Goal: Information Seeking & Learning: Check status

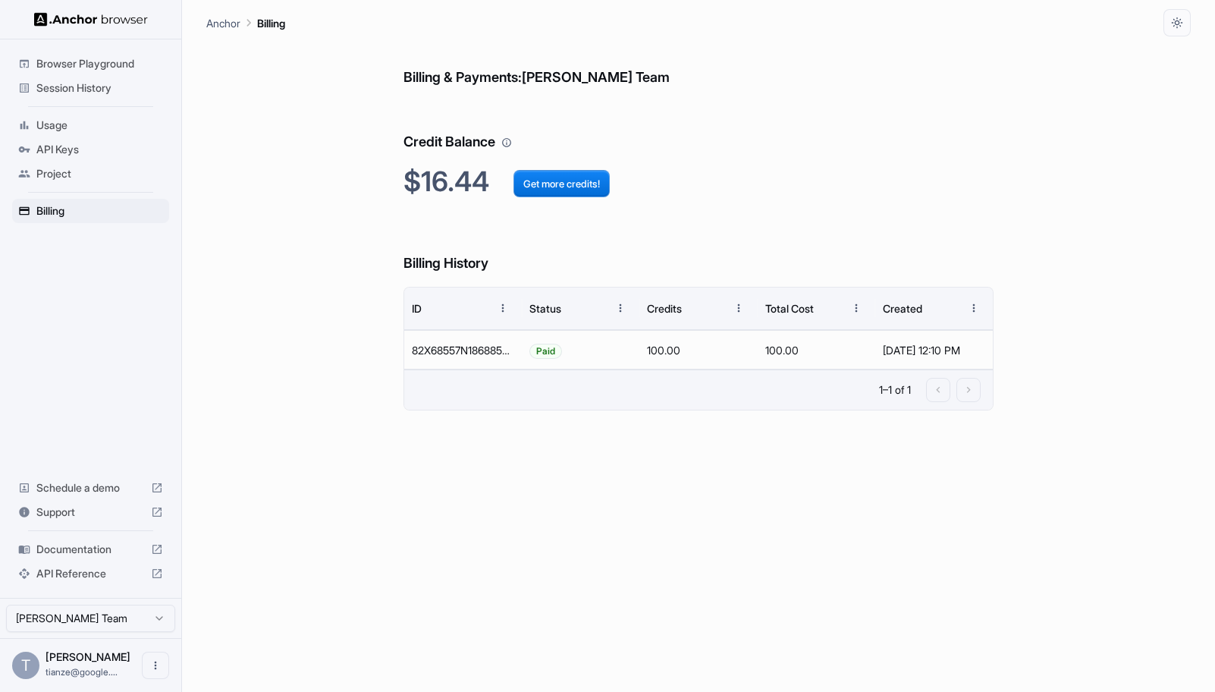
click at [476, 197] on h2 "$16.44 Get more credits!" at bounding box center [698, 181] width 591 height 33
drag, startPoint x: 476, startPoint y: 197, endPoint x: 412, endPoint y: 195, distance: 63.7
click at [412, 195] on h2 "$16.44 Get more credits!" at bounding box center [698, 181] width 591 height 33
click at [438, 198] on h2 "$16.44 Get more credits!" at bounding box center [698, 181] width 591 height 33
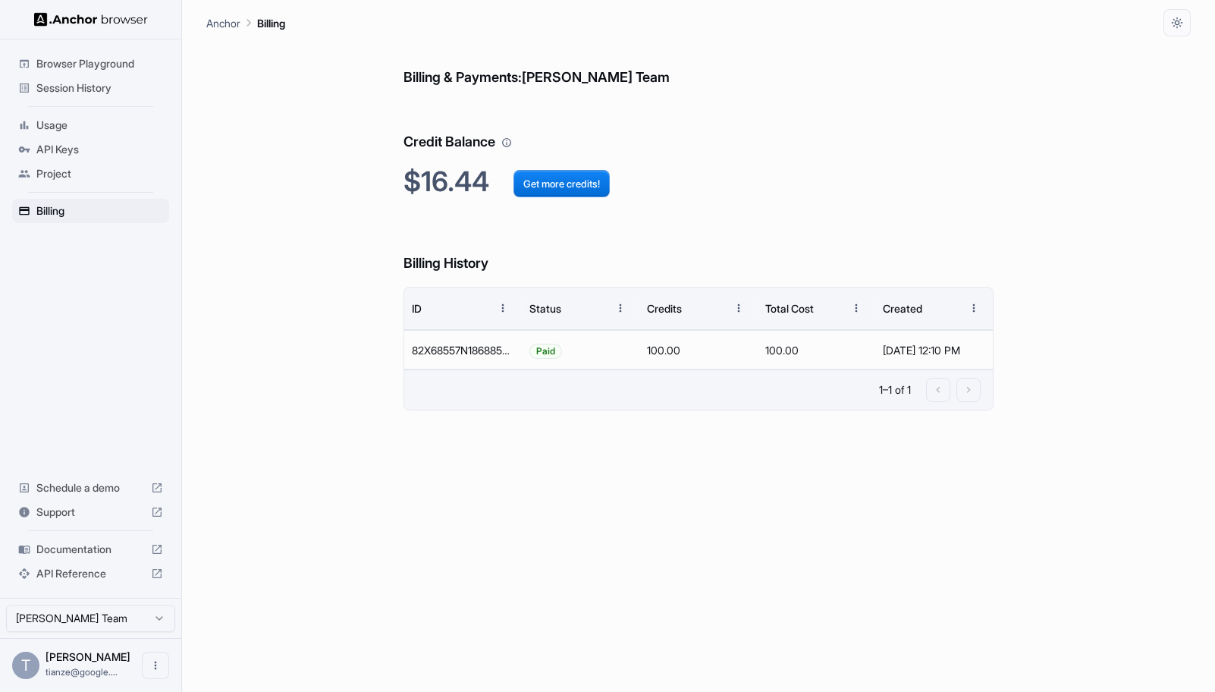
click at [471, 246] on h6 "Billing History" at bounding box center [698, 248] width 591 height 52
click at [455, 193] on h2 "$16.44 Get more credits!" at bounding box center [698, 181] width 591 height 33
click at [862, 221] on div "Billing & Payments: Omkar Savant Team Credit Balance $16.44 Get more credits! B…" at bounding box center [698, 363] width 591 height 655
click at [77, 94] on span "Session History" at bounding box center [99, 87] width 127 height 15
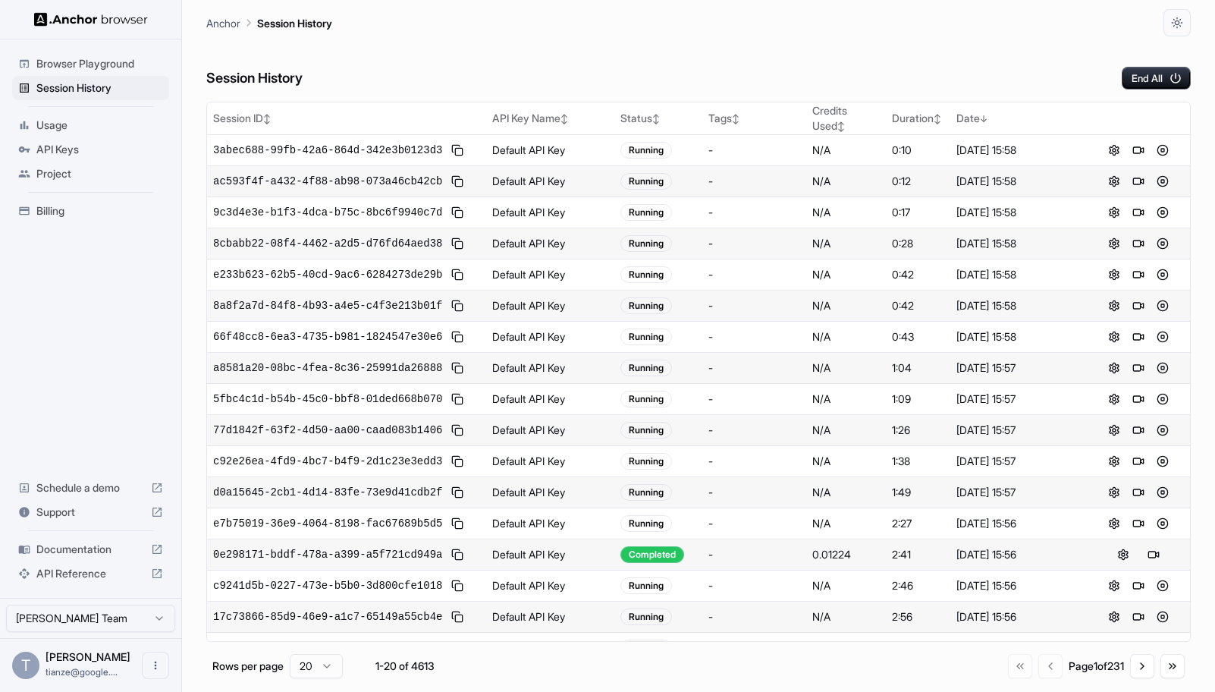
click at [77, 210] on div "Billing" at bounding box center [90, 211] width 157 height 24
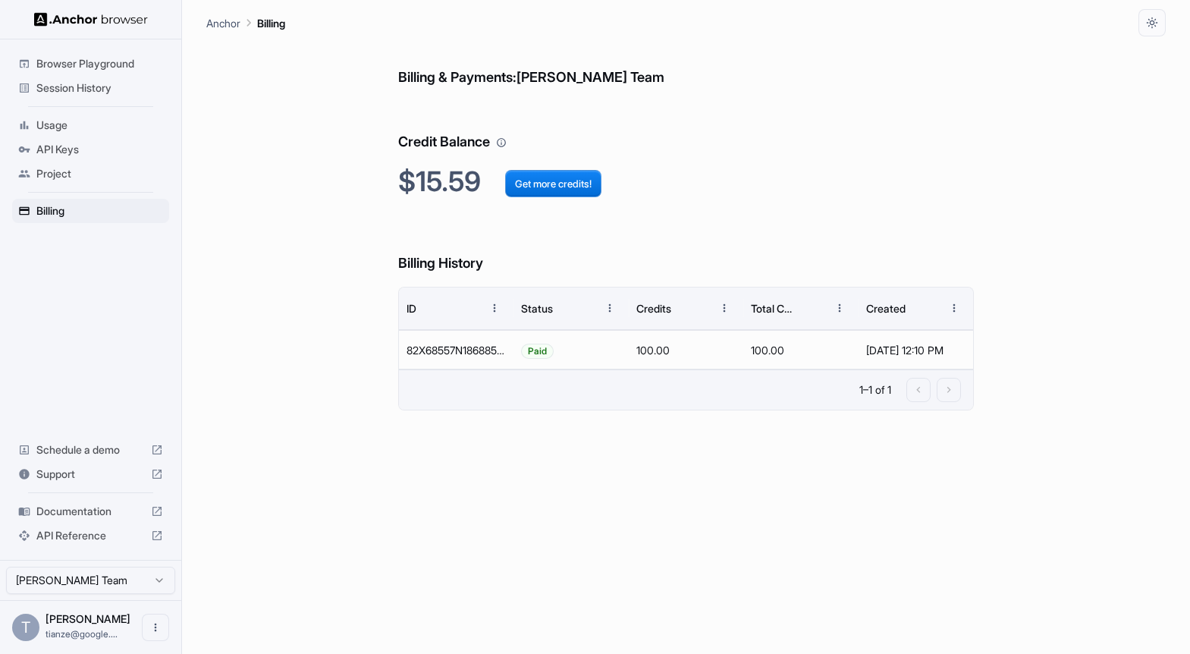
click at [78, 91] on span "Session History" at bounding box center [99, 87] width 127 height 15
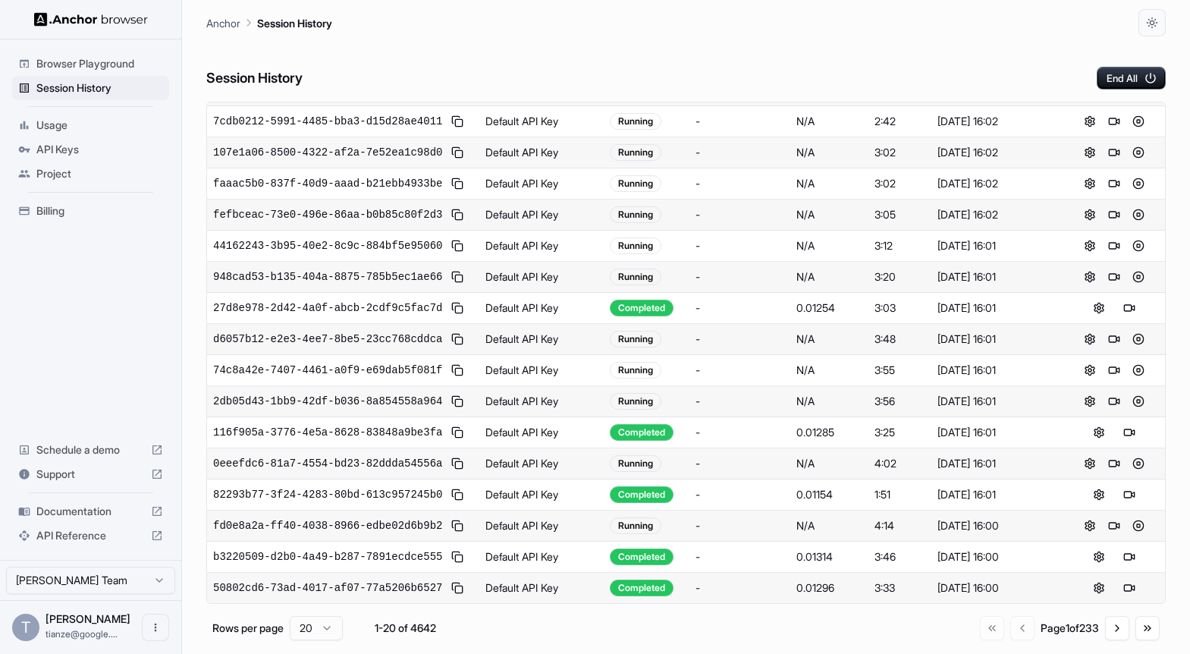
scroll to position [506, 0]
click at [1108, 636] on button "Go to next page" at bounding box center [1117, 628] width 24 height 24
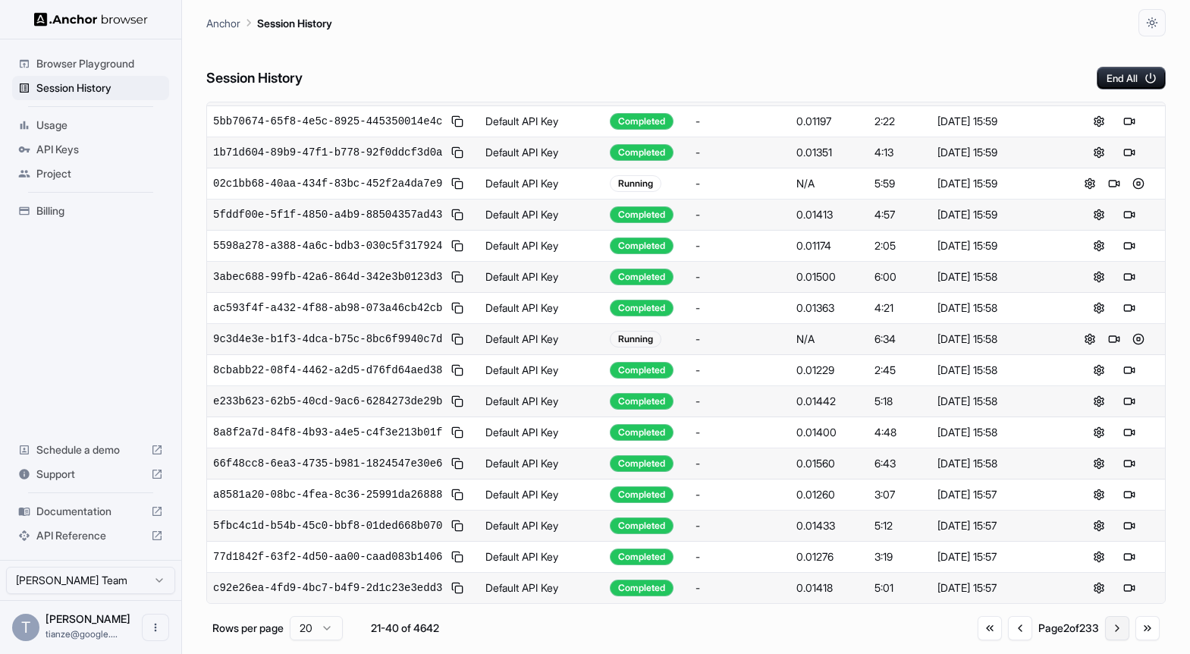
click at [1110, 640] on button "Go to next page" at bounding box center [1117, 628] width 24 height 24
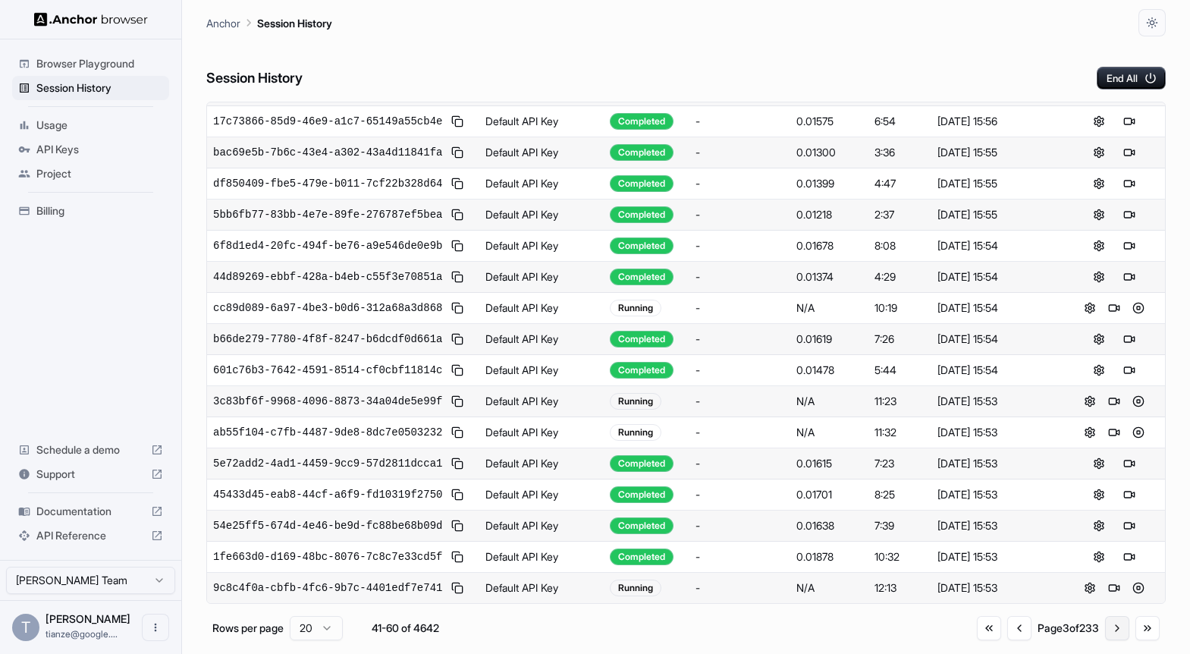
click at [1110, 640] on button "Go to next page" at bounding box center [1117, 628] width 24 height 24
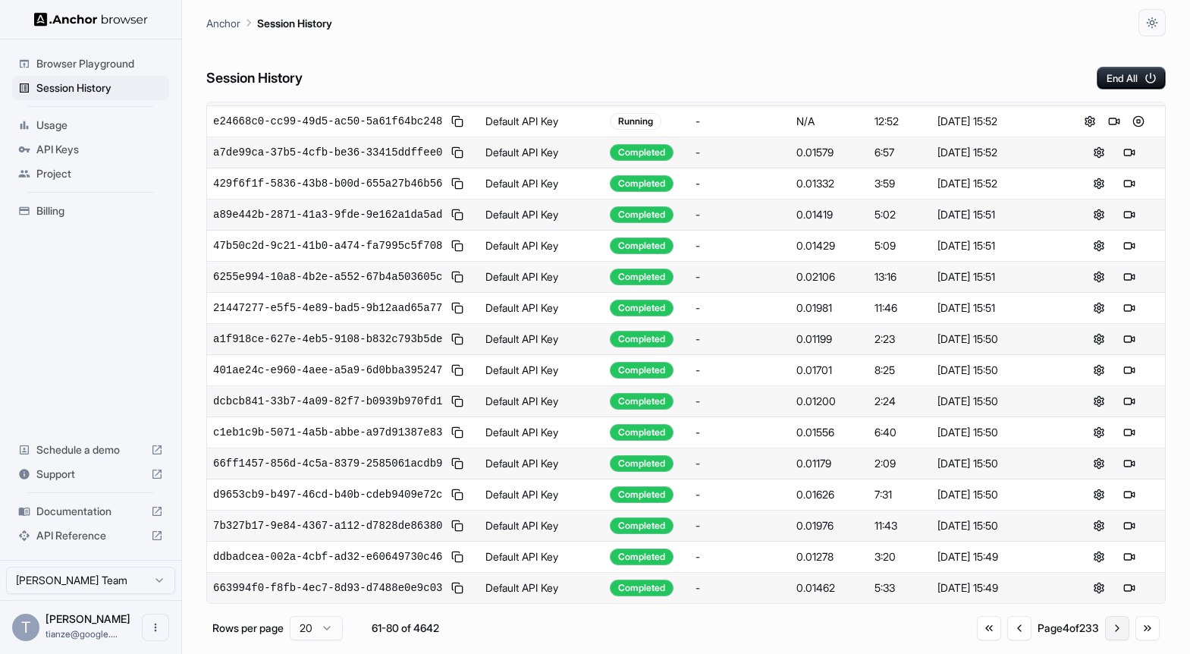
click at [1107, 636] on button "Go to next page" at bounding box center [1117, 628] width 24 height 24
click at [1105, 640] on button "Go to next page" at bounding box center [1117, 628] width 24 height 24
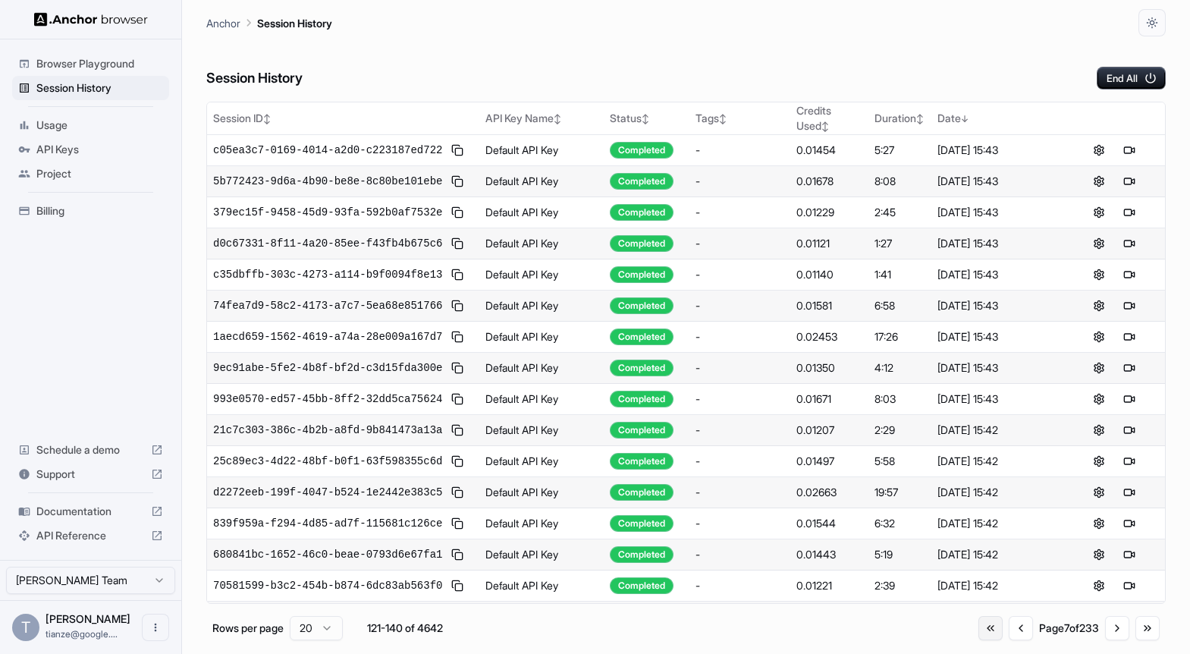
click at [978, 627] on button "Go to first page" at bounding box center [990, 628] width 24 height 24
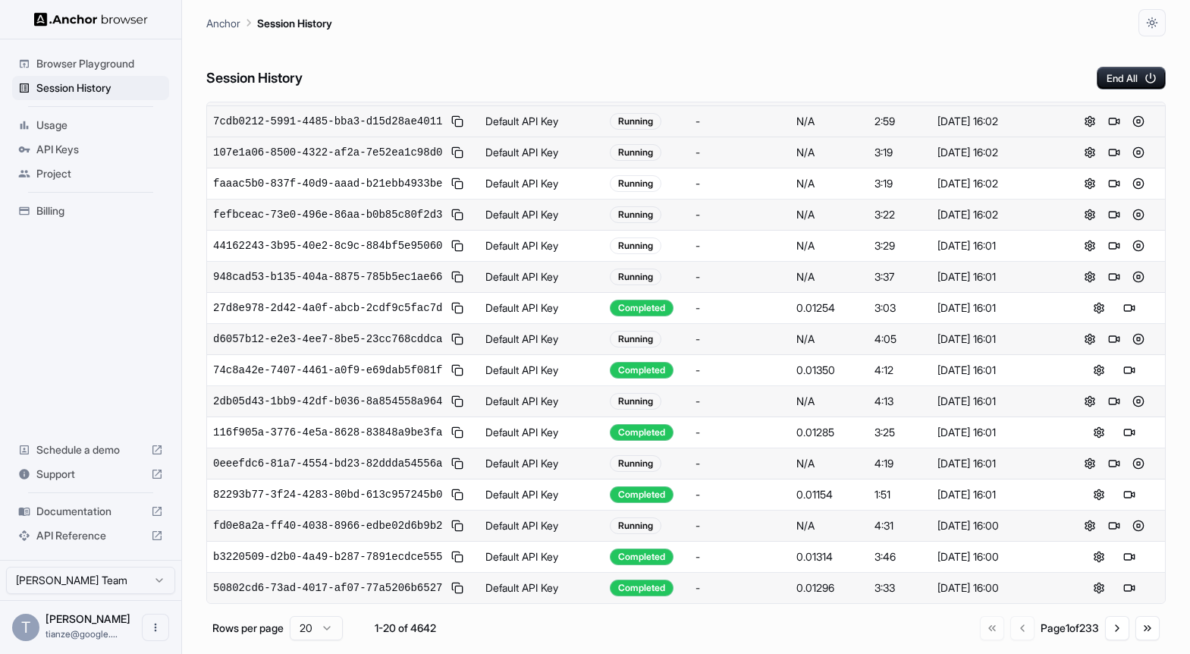
scroll to position [506, 0]
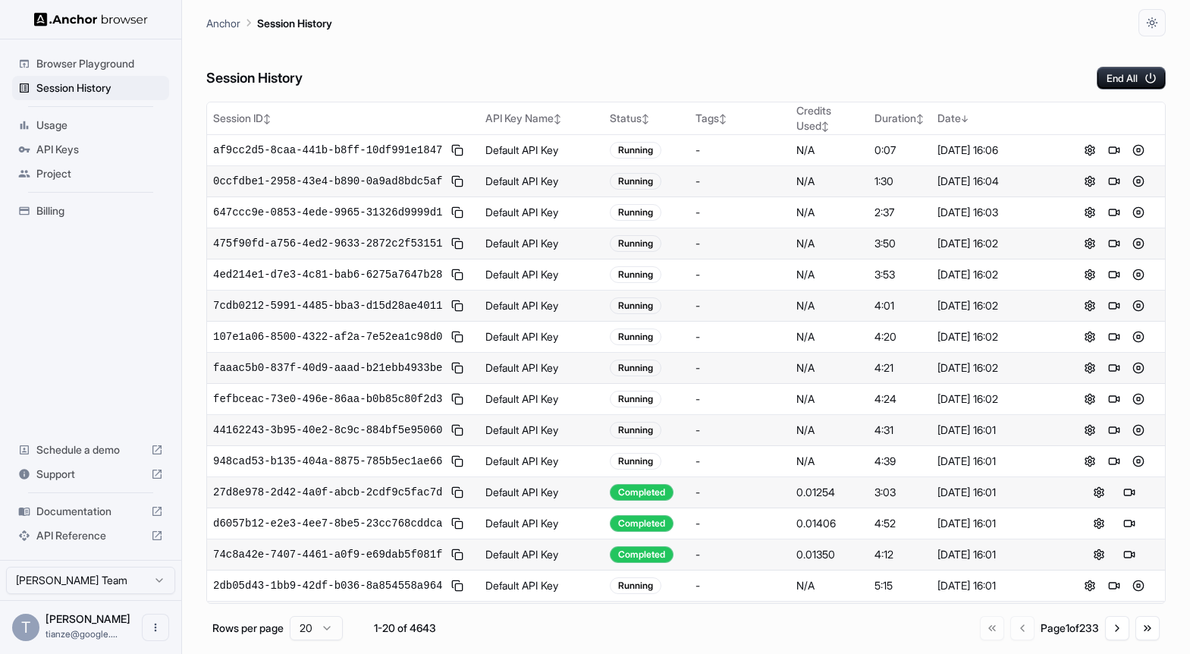
click at [328, 642] on html "Browser Playground Session History Usage API Keys Project Billing Schedule a de…" at bounding box center [595, 327] width 1190 height 654
click at [504, 636] on html "Browser Playground Session History Usage API Keys Project Billing Schedule a de…" at bounding box center [595, 327] width 1190 height 654
click at [1108, 634] on button "Go to next page" at bounding box center [1117, 628] width 24 height 24
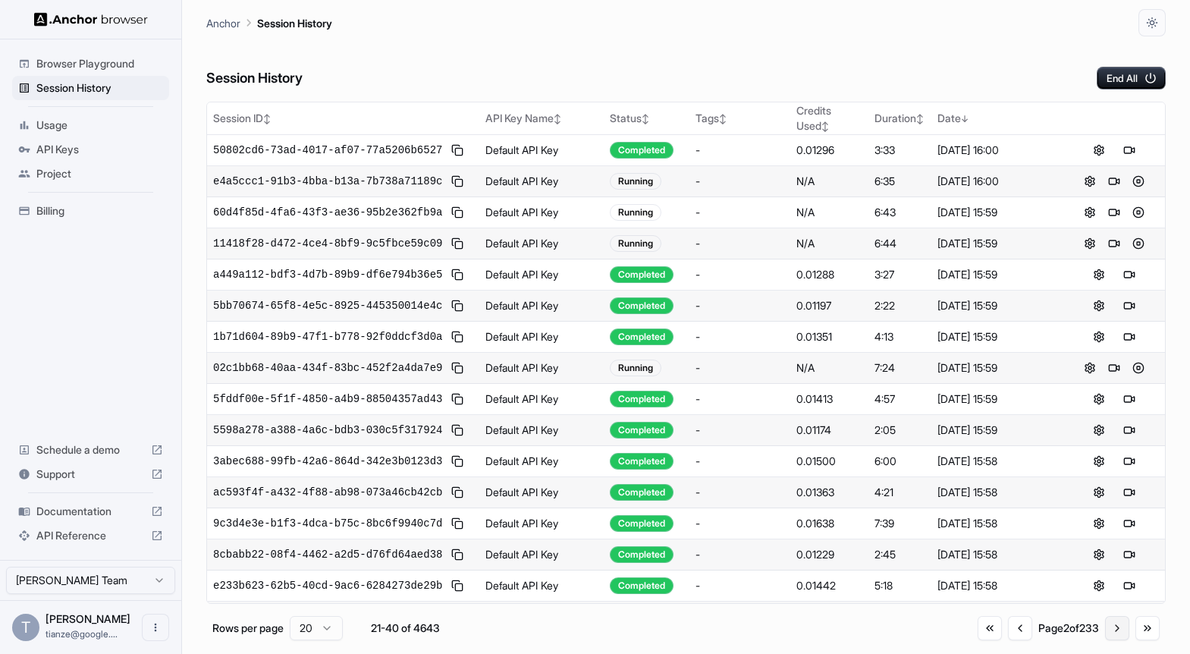
click at [1108, 634] on button "Go to next page" at bounding box center [1117, 628] width 24 height 24
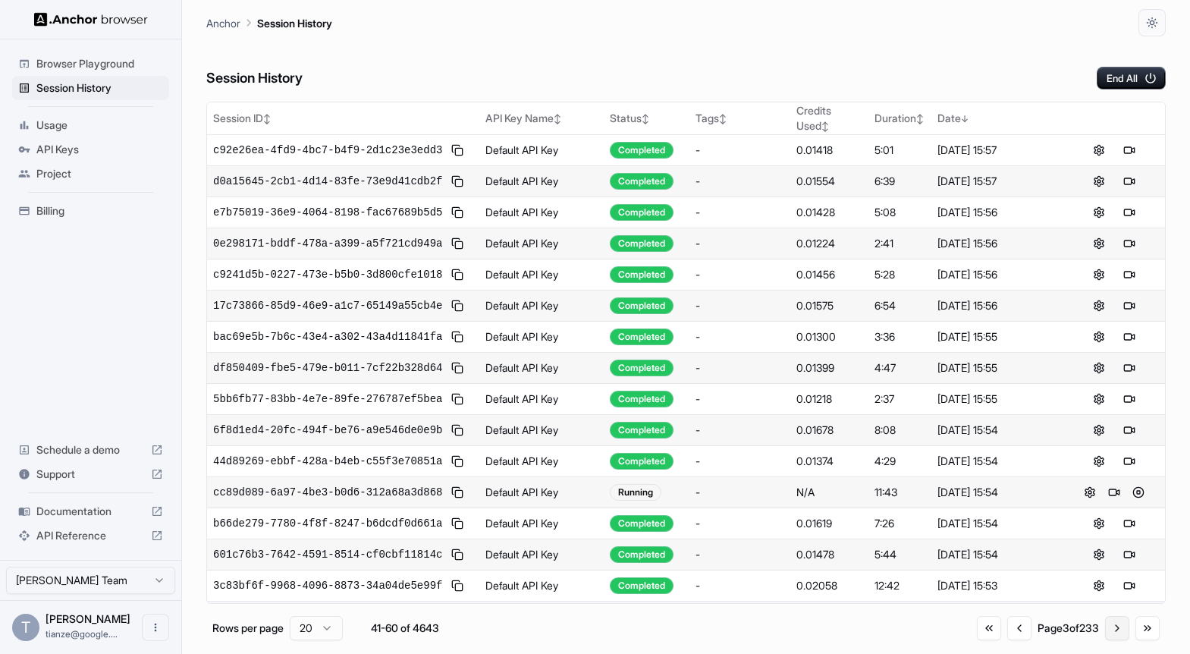
click at [1108, 634] on button "Go to next page" at bounding box center [1117, 628] width 24 height 24
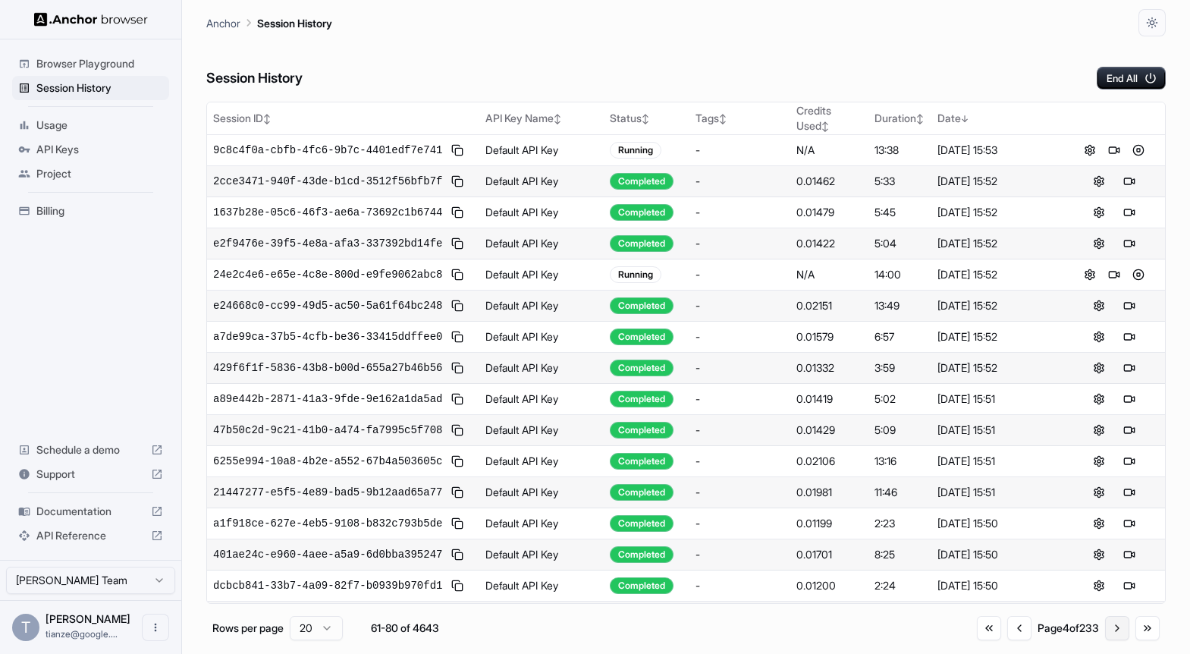
click at [1108, 634] on button "Go to next page" at bounding box center [1117, 628] width 24 height 24
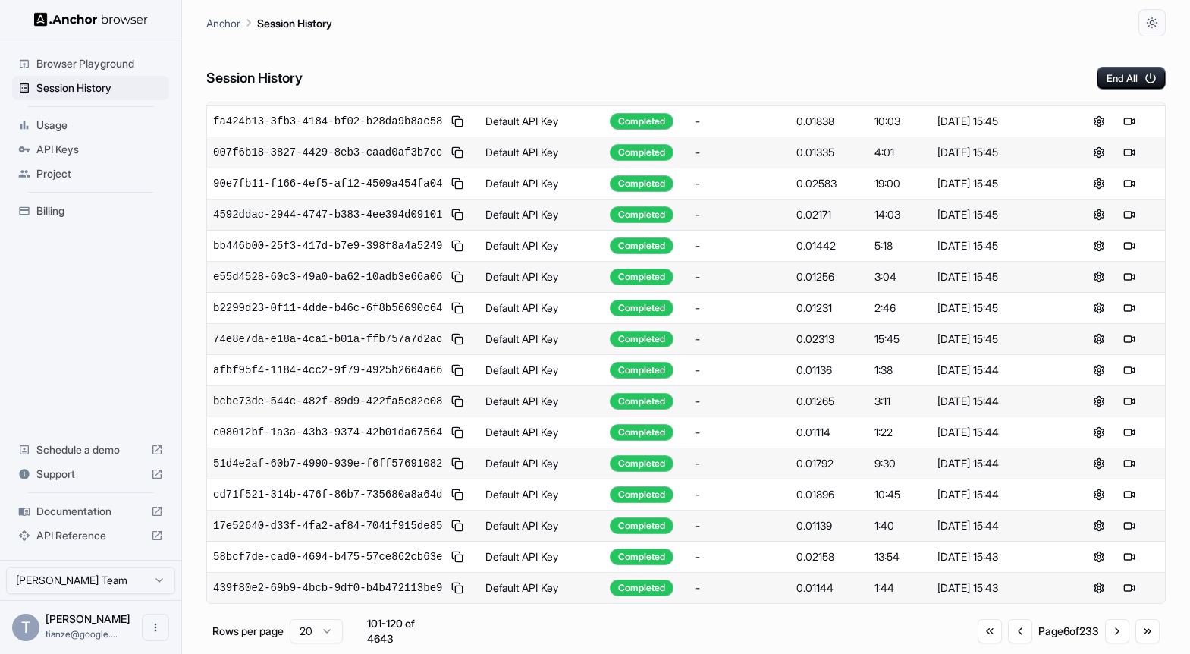
scroll to position [506, 0]
click at [1117, 643] on button "Go to next page" at bounding box center [1117, 631] width 24 height 24
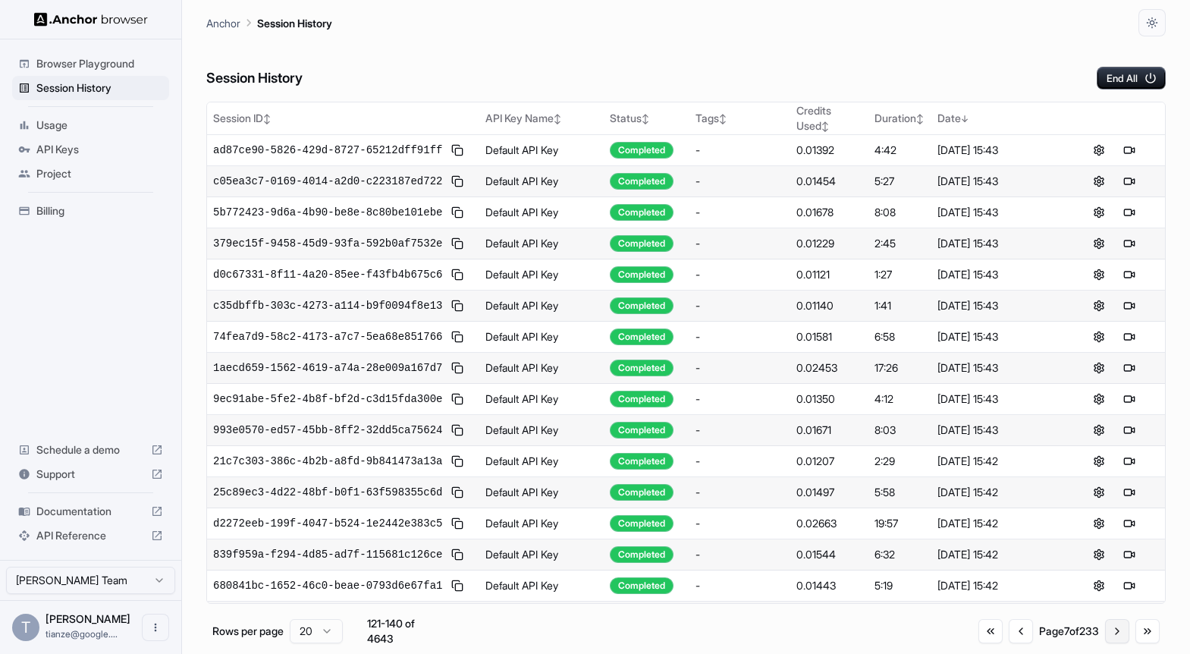
click at [1107, 634] on button "Go to next page" at bounding box center [1117, 631] width 24 height 24
click at [1008, 639] on button "Go to previous page" at bounding box center [1020, 628] width 24 height 24
click at [1009, 639] on button "Go to previous page" at bounding box center [1021, 631] width 24 height 24
click at [1008, 639] on button "Go to previous page" at bounding box center [1020, 631] width 24 height 24
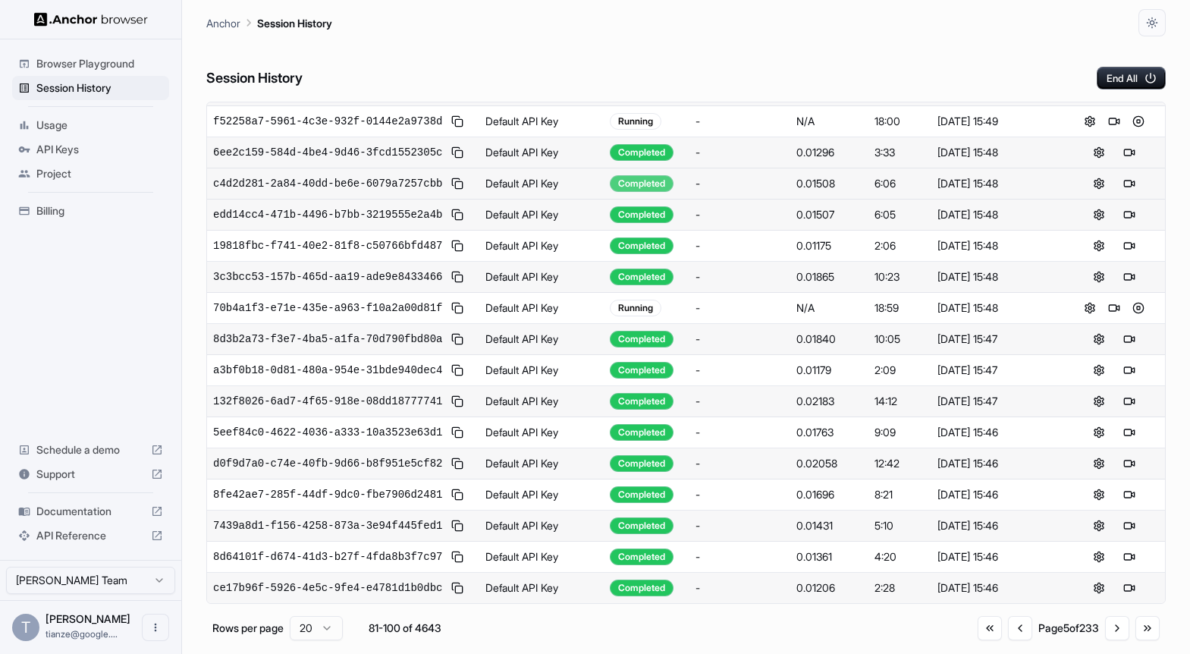
scroll to position [457, 0]
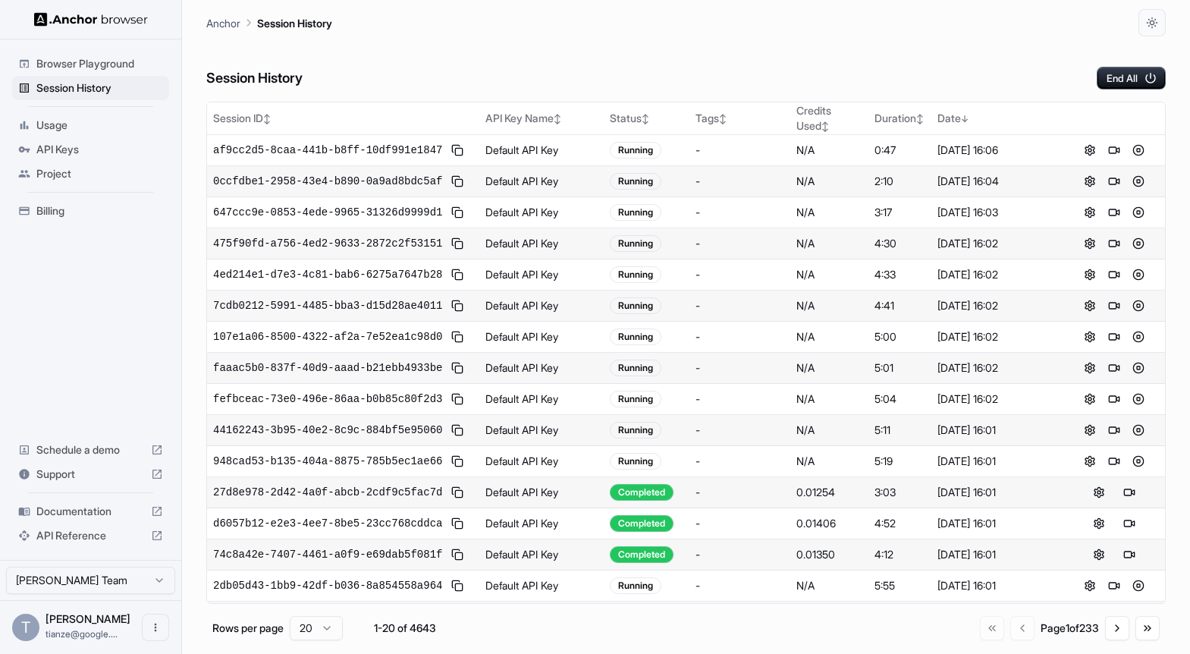
scroll to position [506, 0]
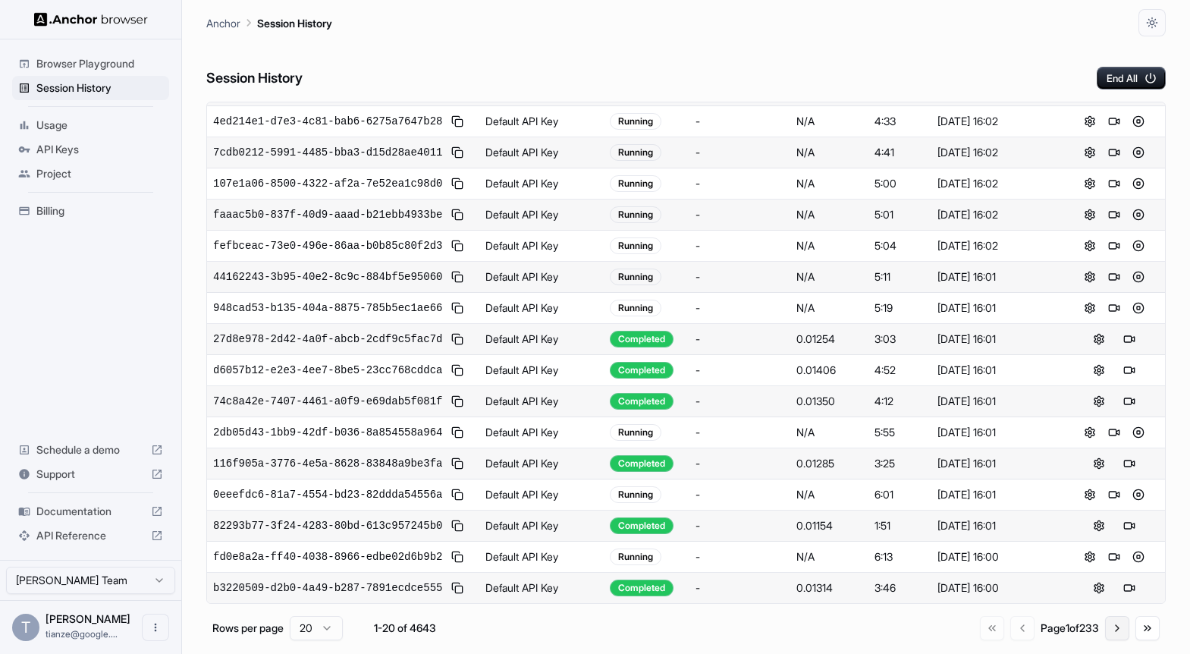
click at [1107, 640] on button "Go to next page" at bounding box center [1117, 628] width 24 height 24
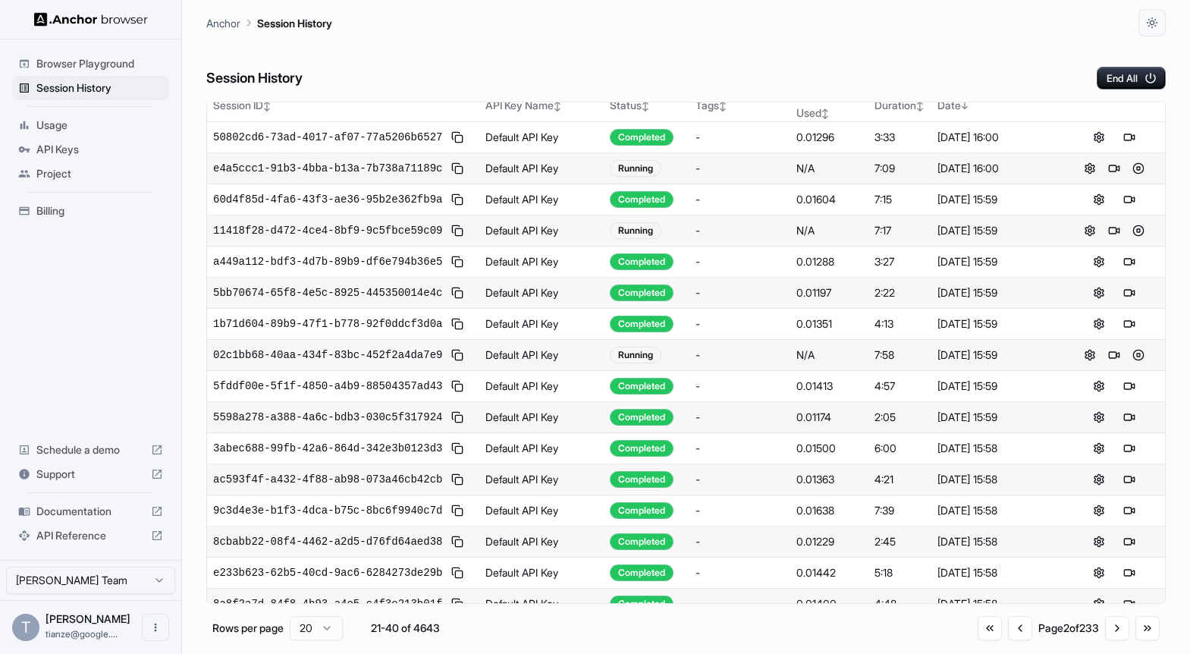
scroll to position [17, 0]
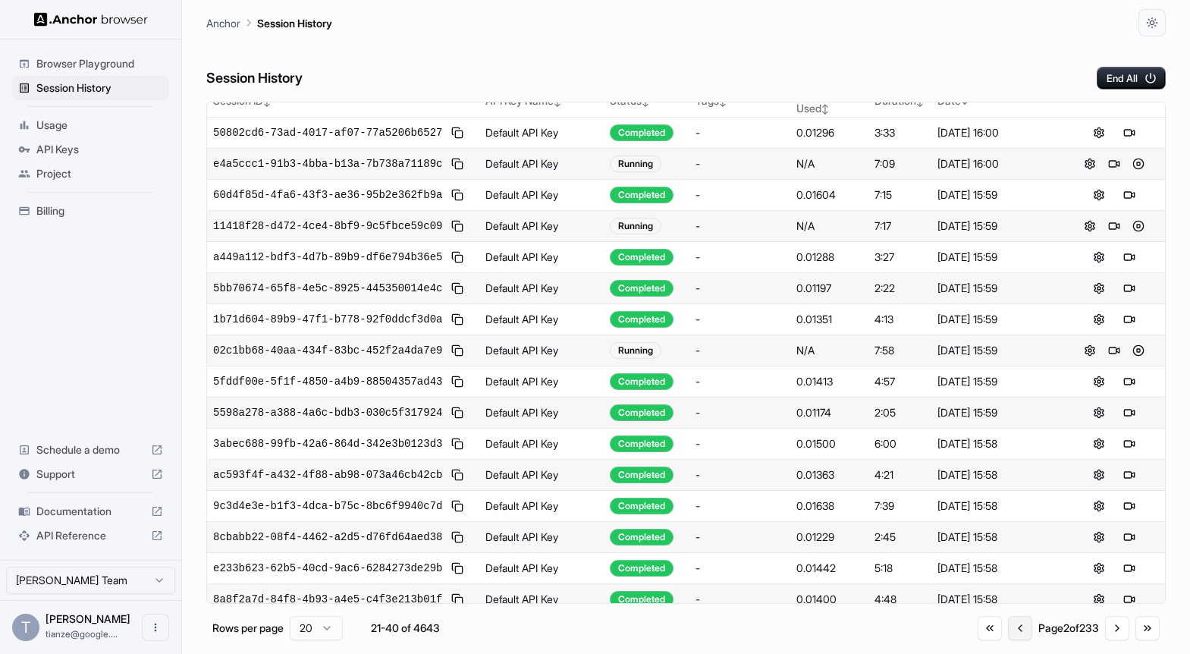
click at [1008, 633] on button "Go to previous page" at bounding box center [1020, 628] width 24 height 24
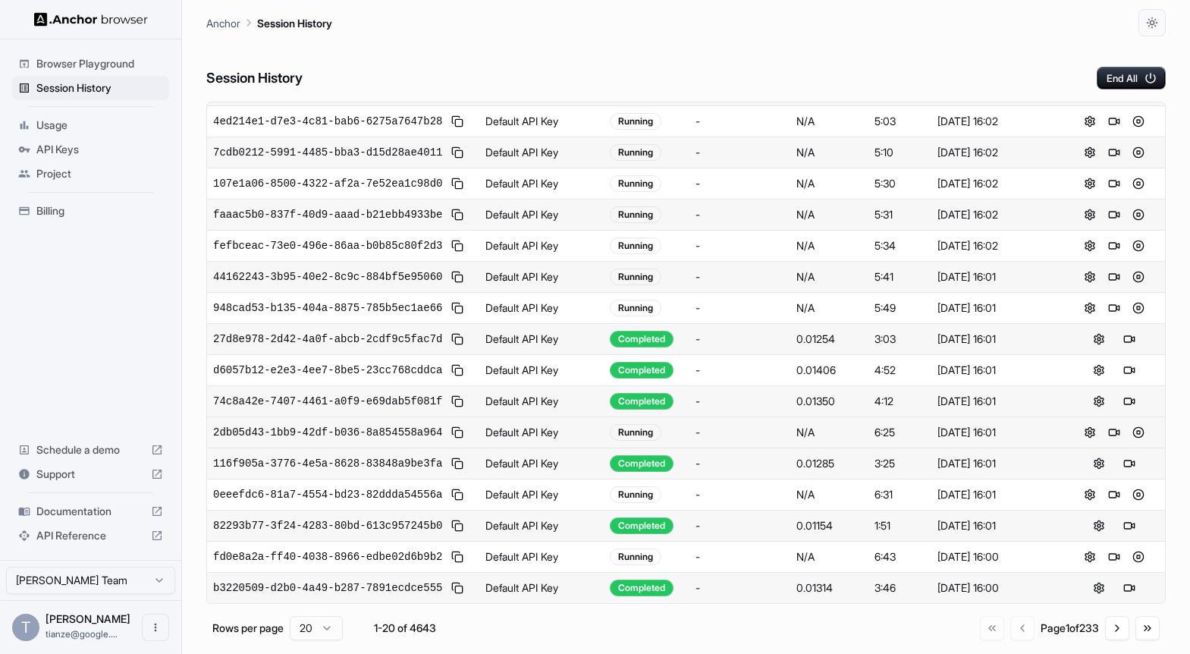
scroll to position [506, 0]
click at [1105, 632] on button "Go to next page" at bounding box center [1117, 628] width 24 height 24
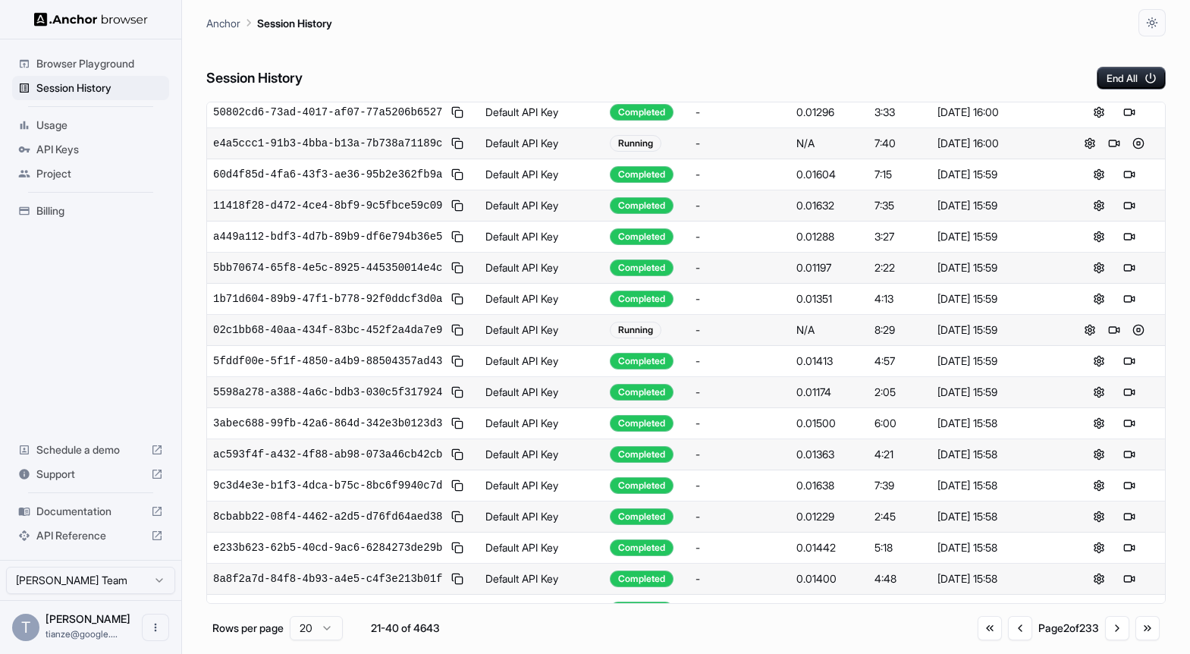
scroll to position [0, 0]
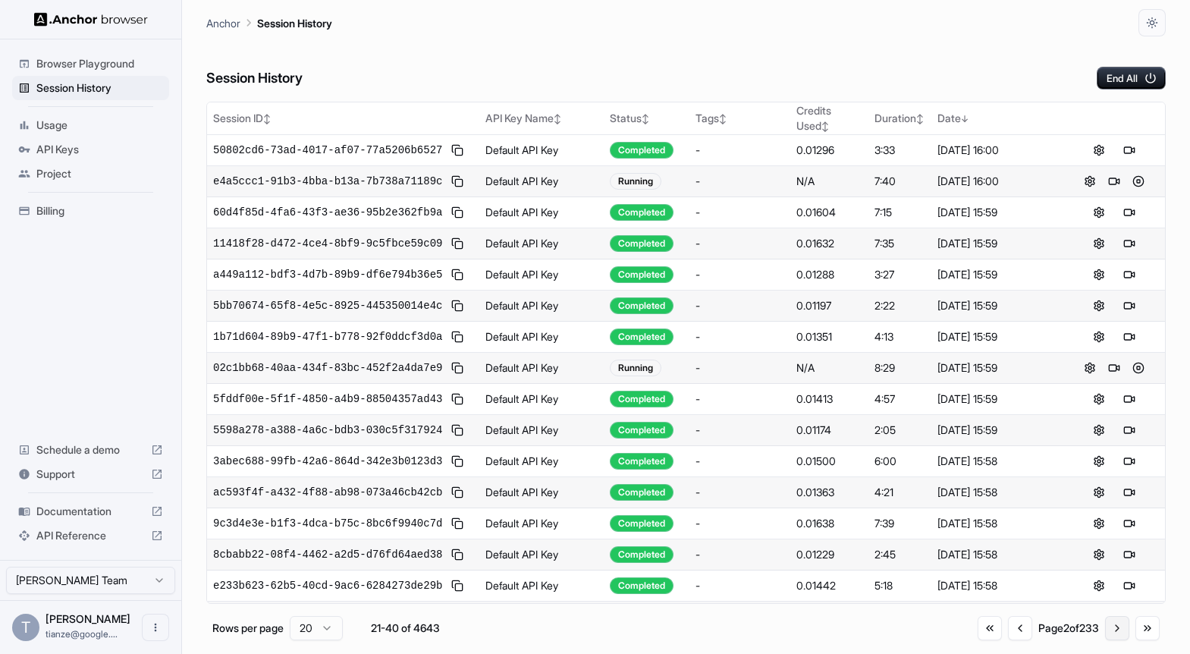
click at [1112, 636] on button "Go to next page" at bounding box center [1117, 628] width 24 height 24
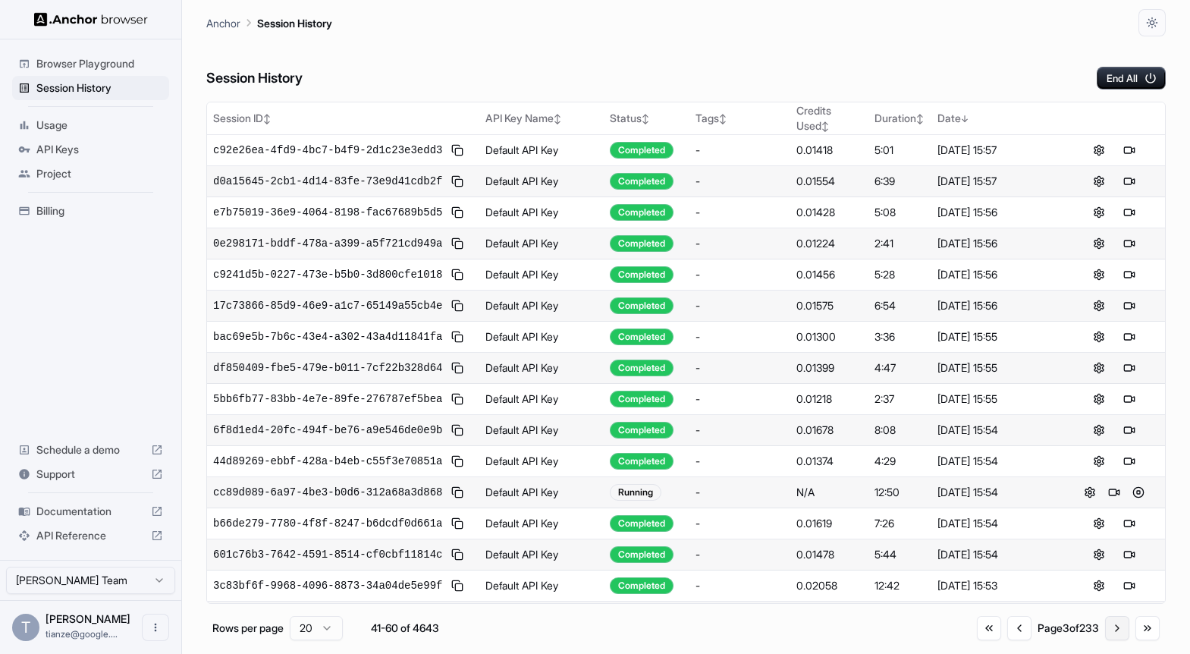
click at [1106, 640] on button "Go to next page" at bounding box center [1117, 628] width 24 height 24
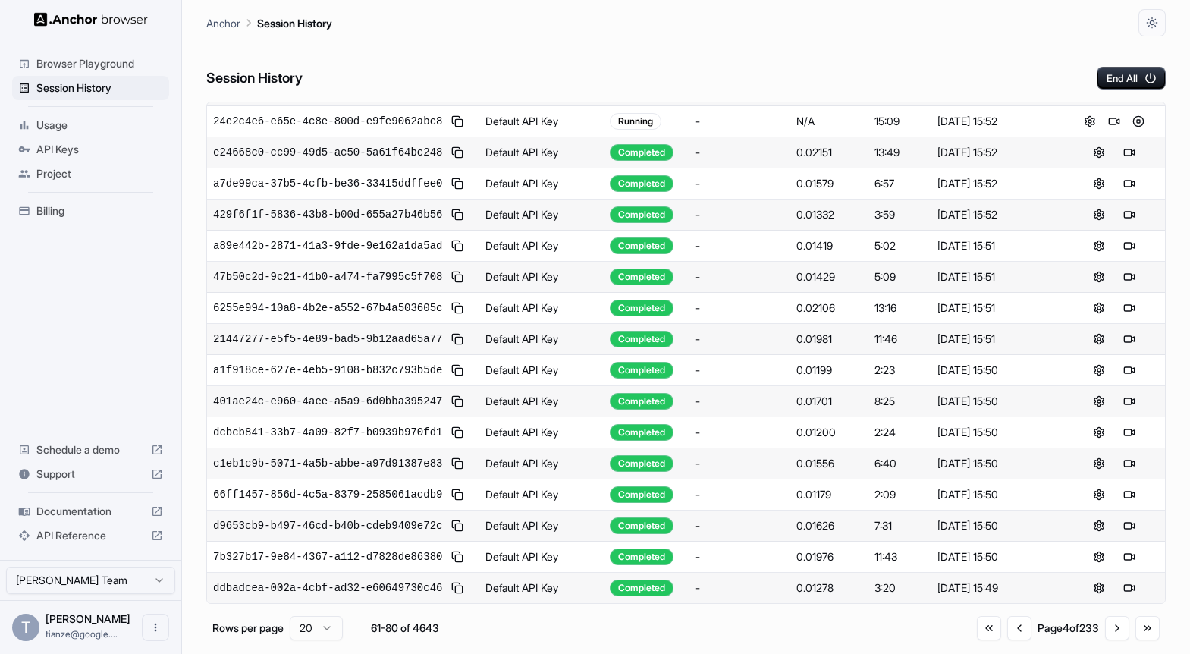
scroll to position [506, 0]
click at [1105, 639] on button "Go to next page" at bounding box center [1117, 628] width 24 height 24
click at [1105, 640] on button "Go to next page" at bounding box center [1117, 628] width 24 height 24
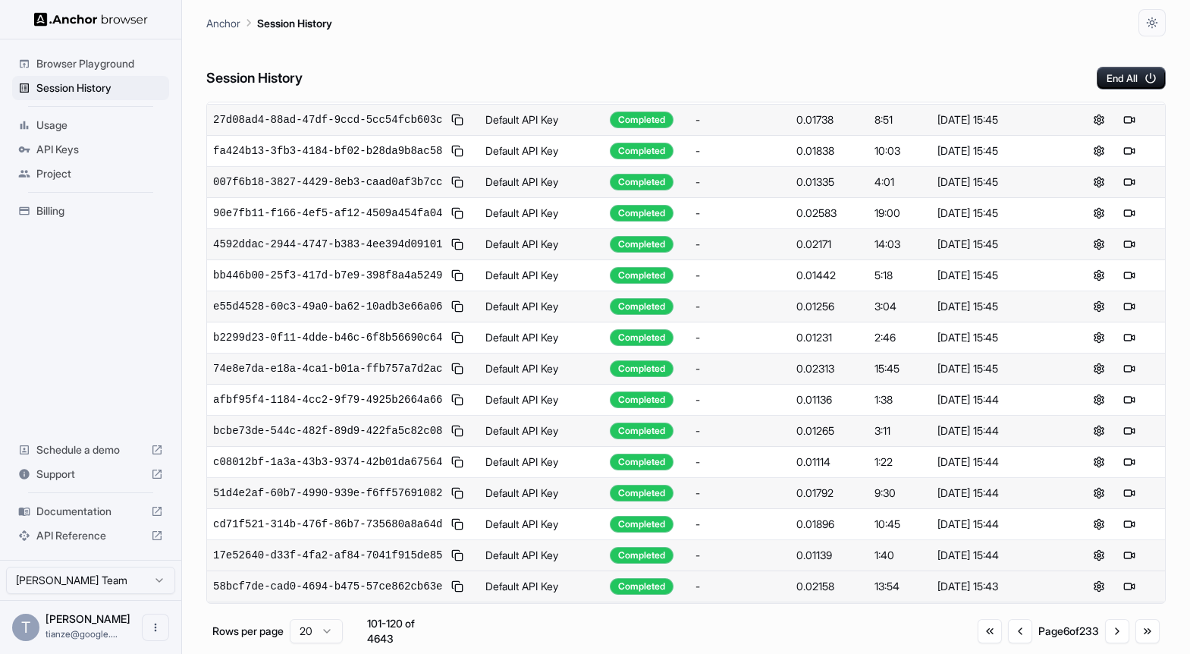
scroll to position [0, 0]
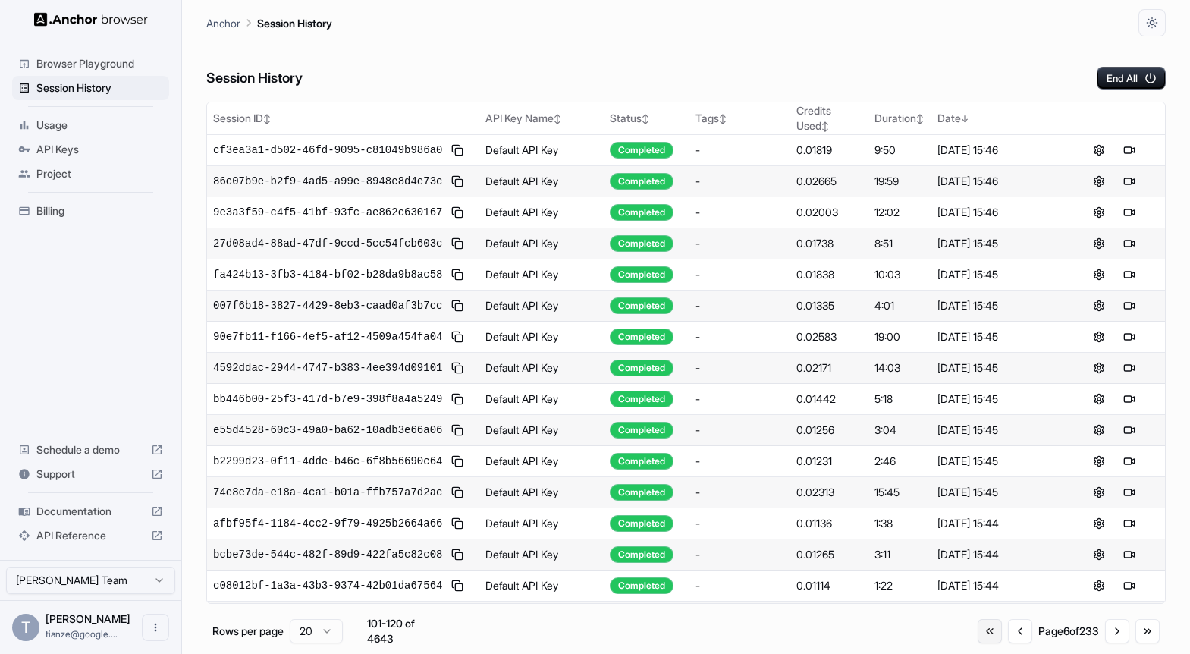
click at [978, 640] on button "Go to first page" at bounding box center [990, 631] width 24 height 24
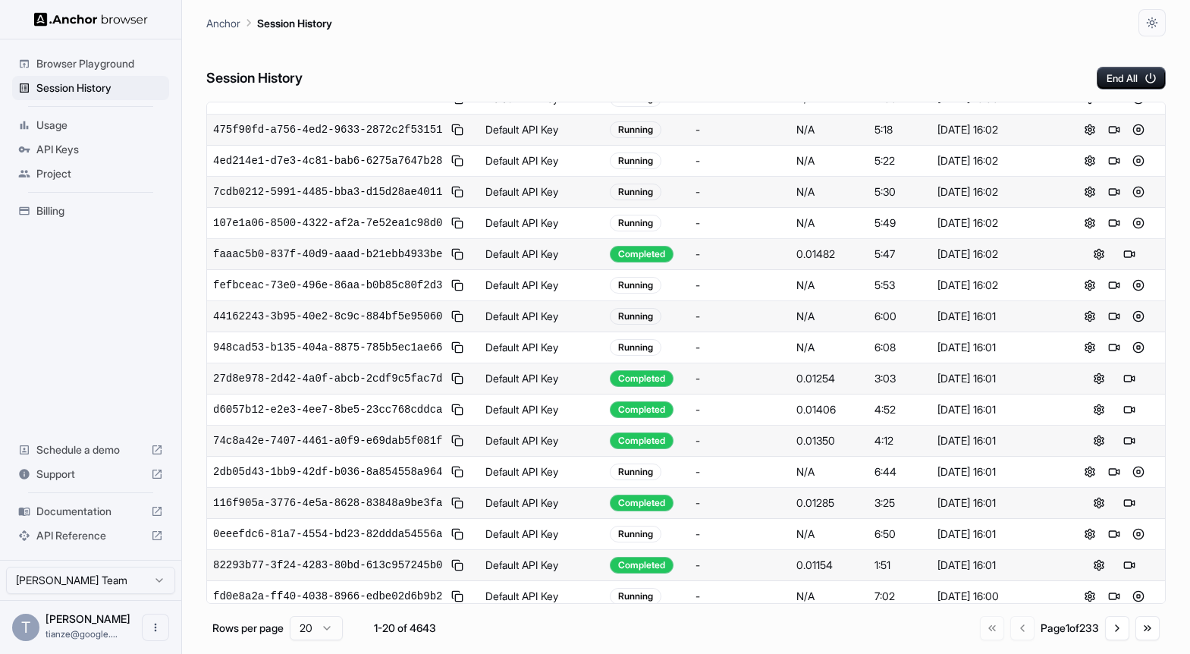
scroll to position [36, 0]
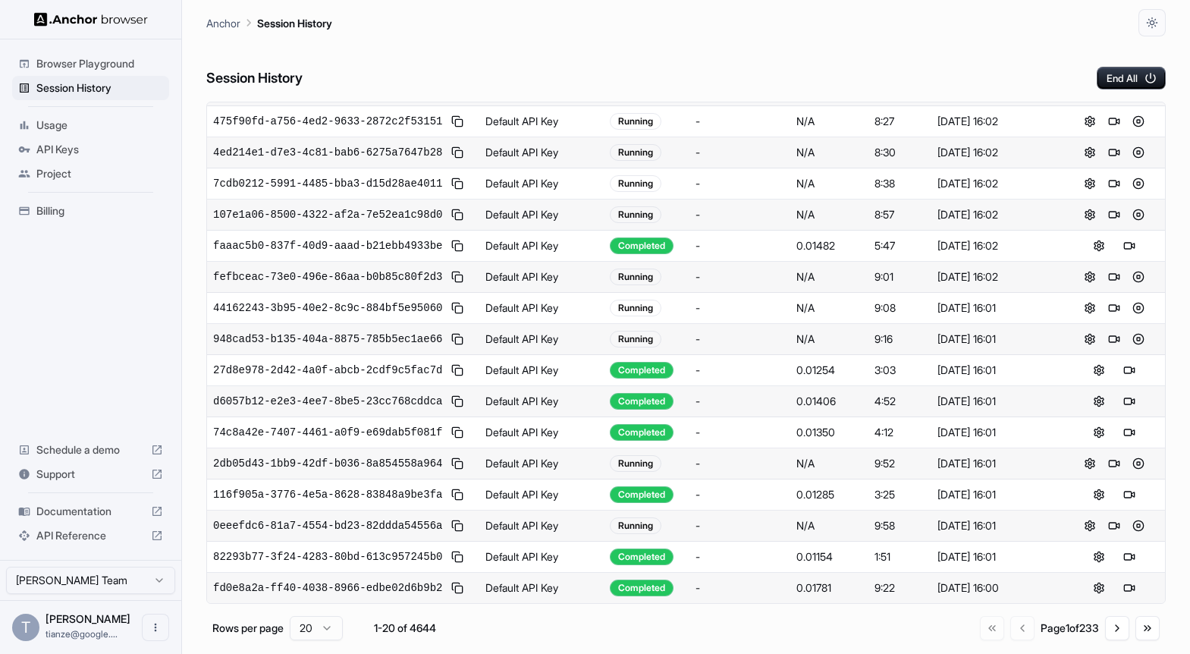
scroll to position [506, 0]
click at [1111, 636] on button "Go to next page" at bounding box center [1117, 628] width 24 height 24
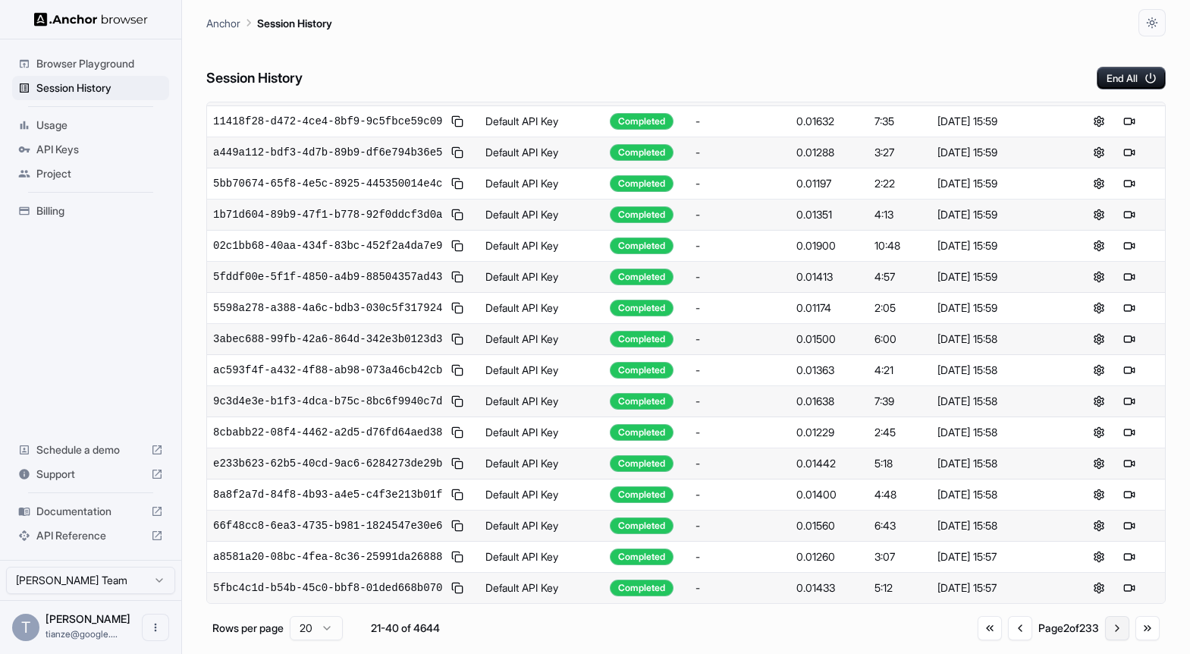
click at [1105, 640] on button "Go to next page" at bounding box center [1117, 628] width 24 height 24
click at [1107, 639] on button "Go to next page" at bounding box center [1117, 628] width 24 height 24
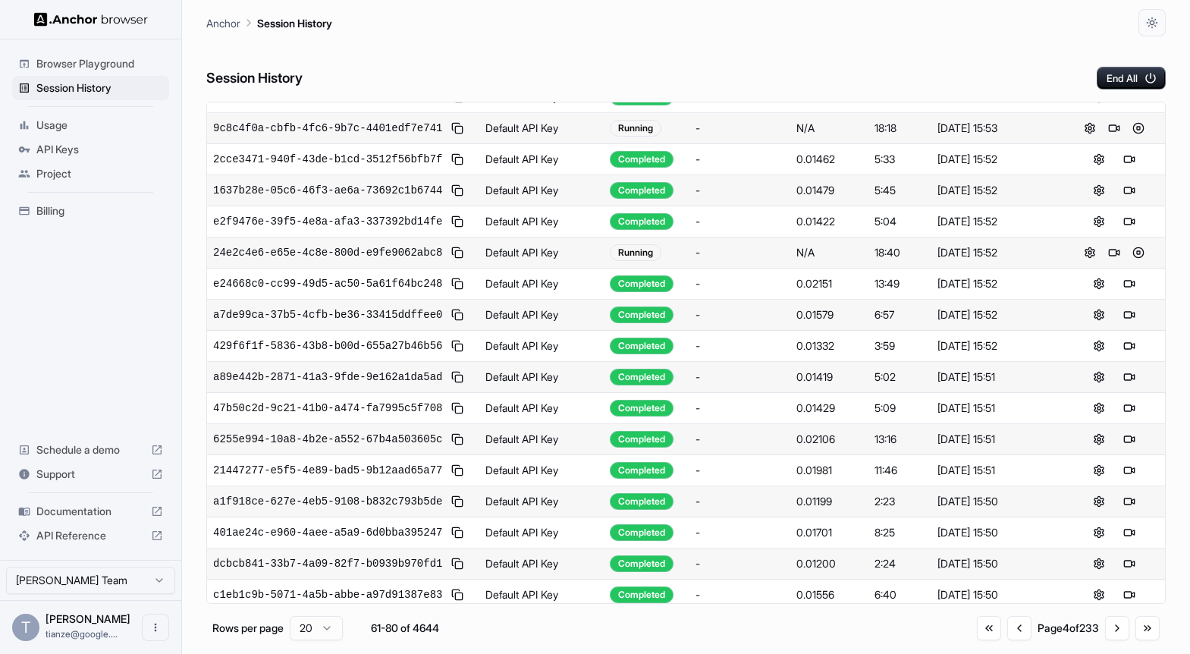
scroll to position [0, 0]
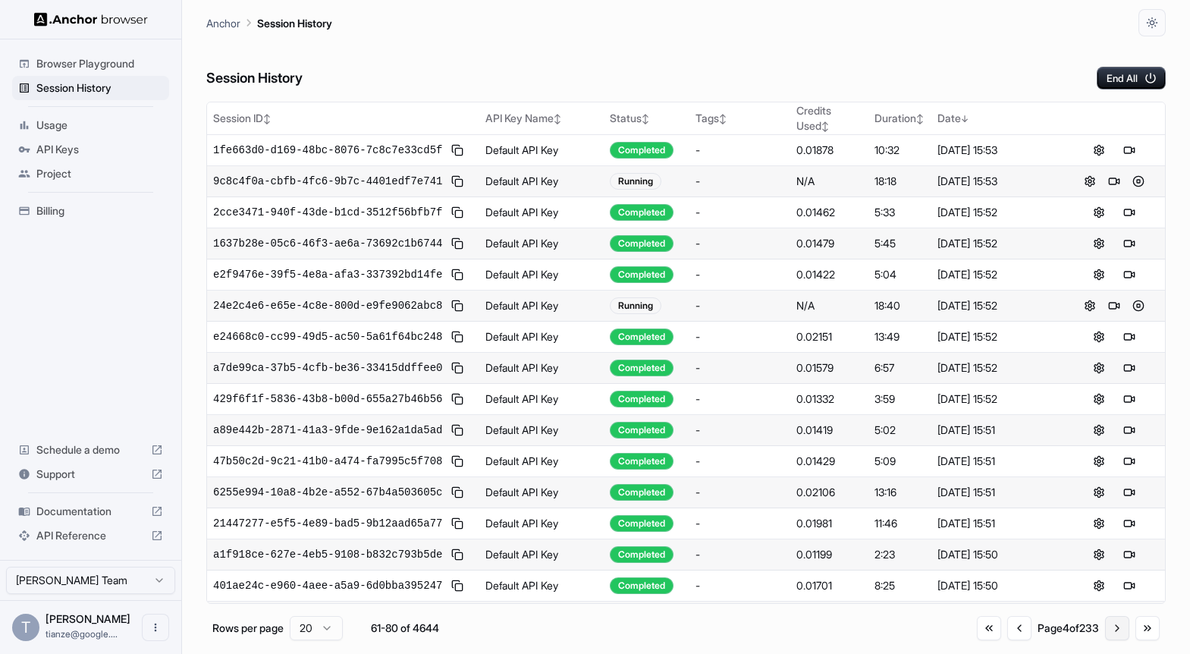
click at [1106, 636] on button "Go to next page" at bounding box center [1117, 628] width 24 height 24
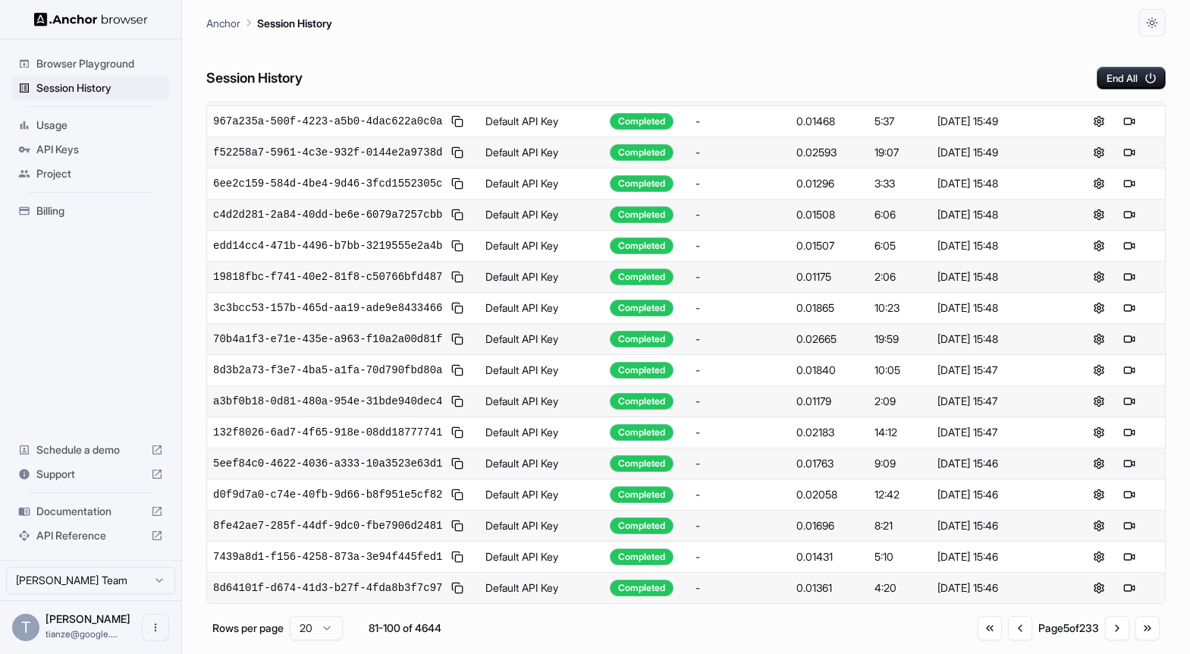
scroll to position [506, 0]
click at [1106, 640] on button "Go to next page" at bounding box center [1117, 628] width 24 height 24
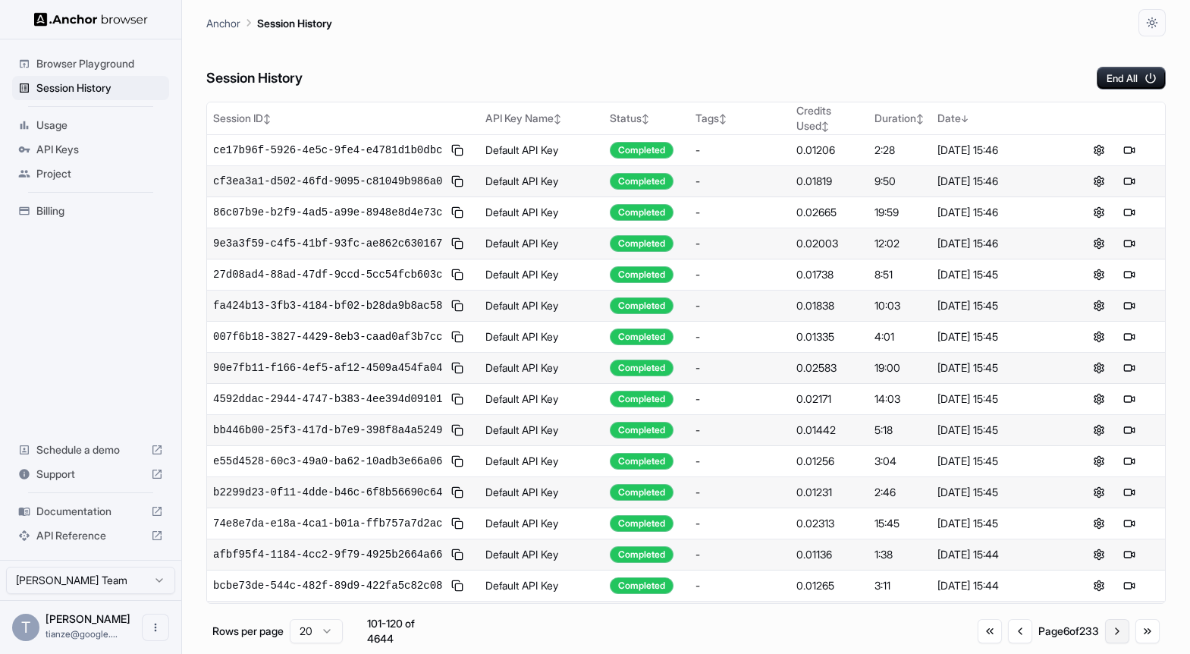
click at [1108, 643] on button "Go to next page" at bounding box center [1117, 631] width 24 height 24
click at [1009, 637] on button "Go to previous page" at bounding box center [1021, 631] width 24 height 24
click at [1008, 638] on button "Go to previous page" at bounding box center [1020, 631] width 24 height 24
click at [1008, 639] on button "Go to previous page" at bounding box center [1020, 628] width 24 height 24
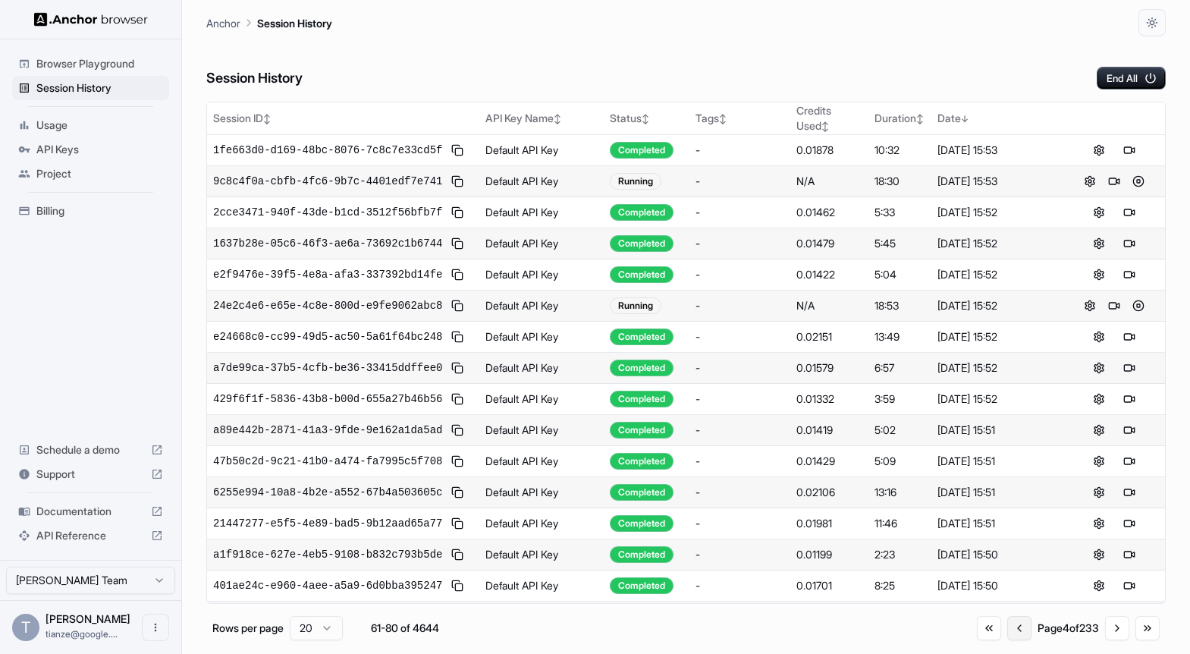
click at [1007, 639] on button "Go to previous page" at bounding box center [1019, 628] width 24 height 24
click at [1007, 640] on button "Go to previous page" at bounding box center [1019, 628] width 24 height 24
click at [1008, 640] on button "Go to previous page" at bounding box center [1020, 628] width 24 height 24
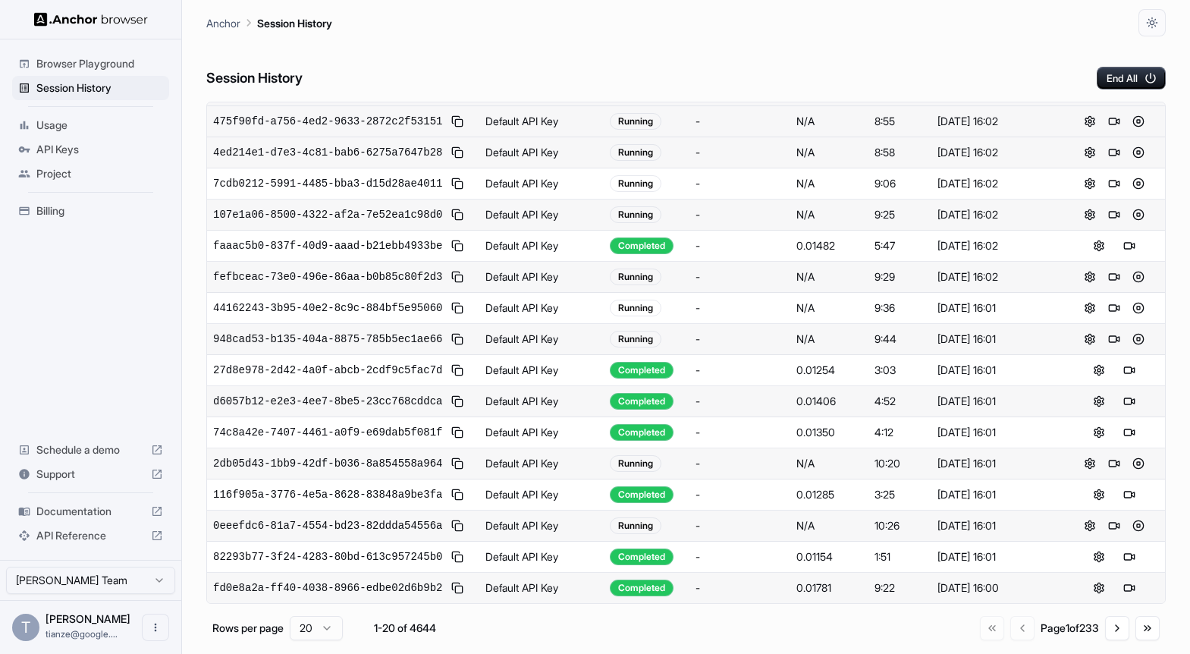
scroll to position [368, 0]
click at [1108, 635] on button "Go to next page" at bounding box center [1117, 628] width 24 height 24
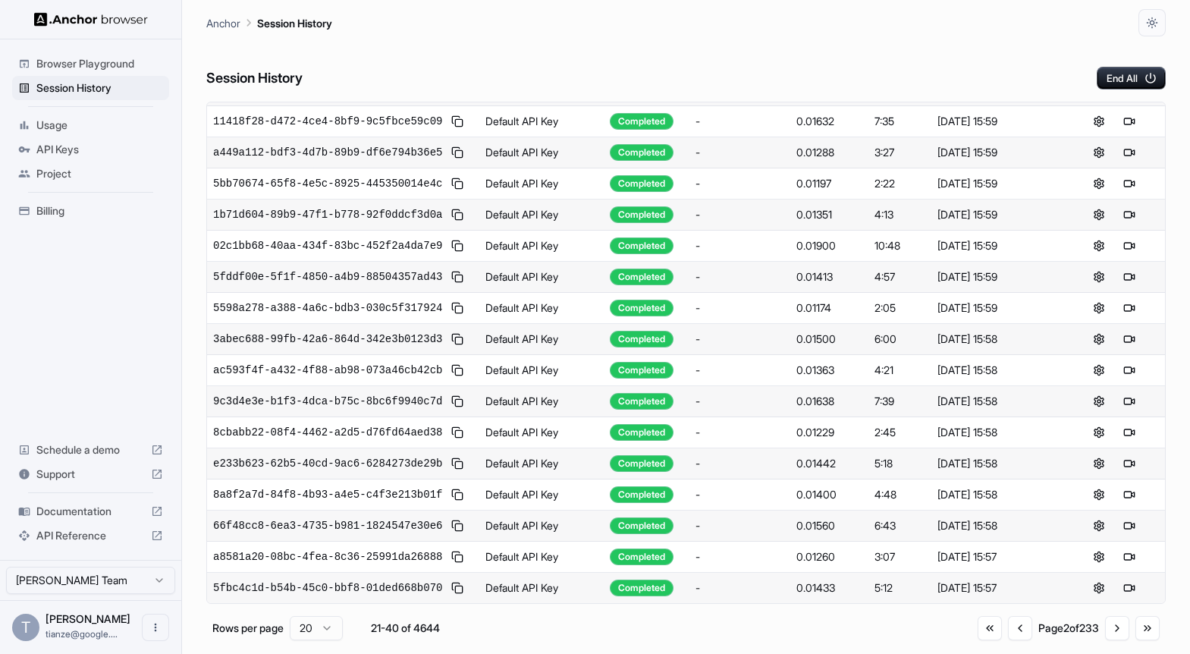
scroll to position [506, 0]
click at [1008, 639] on button "Go to previous page" at bounding box center [1020, 628] width 24 height 24
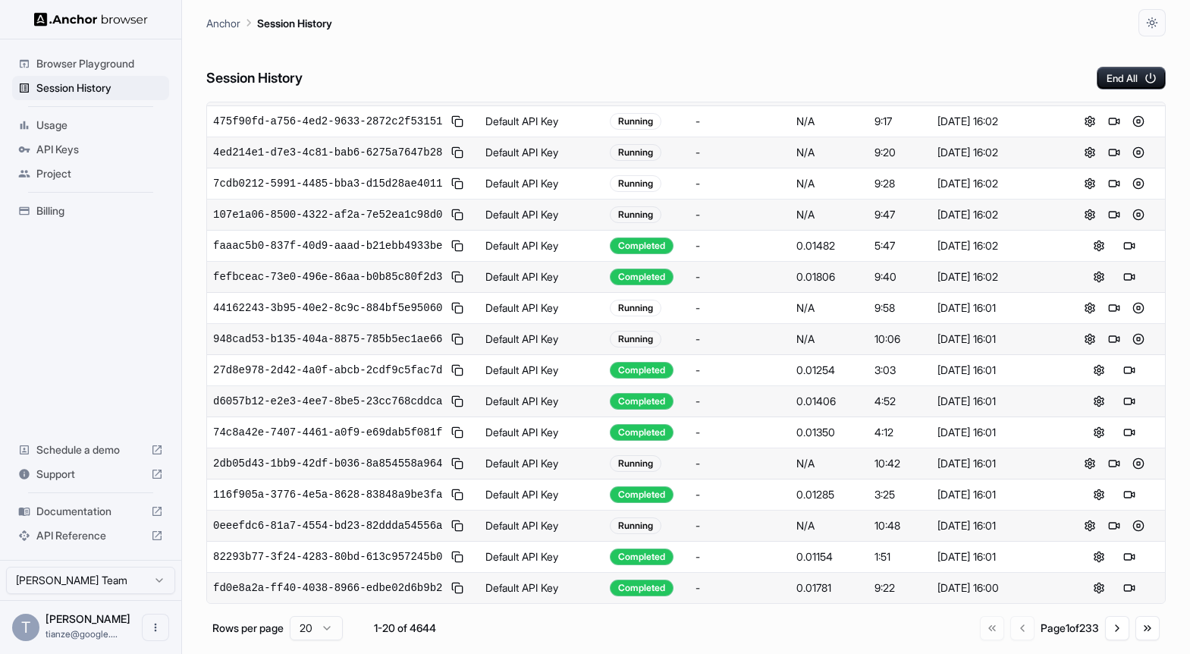
scroll to position [334, 0]
click at [87, 218] on span "Billing" at bounding box center [99, 210] width 127 height 15
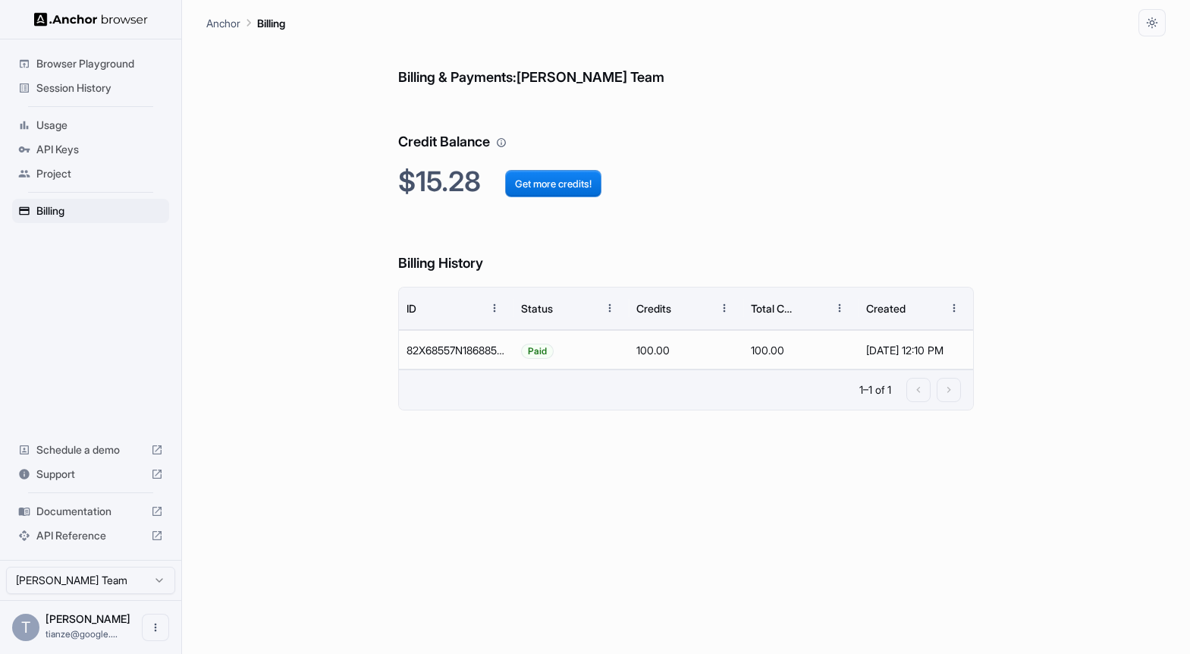
click at [93, 89] on span "Session History" at bounding box center [99, 87] width 127 height 15
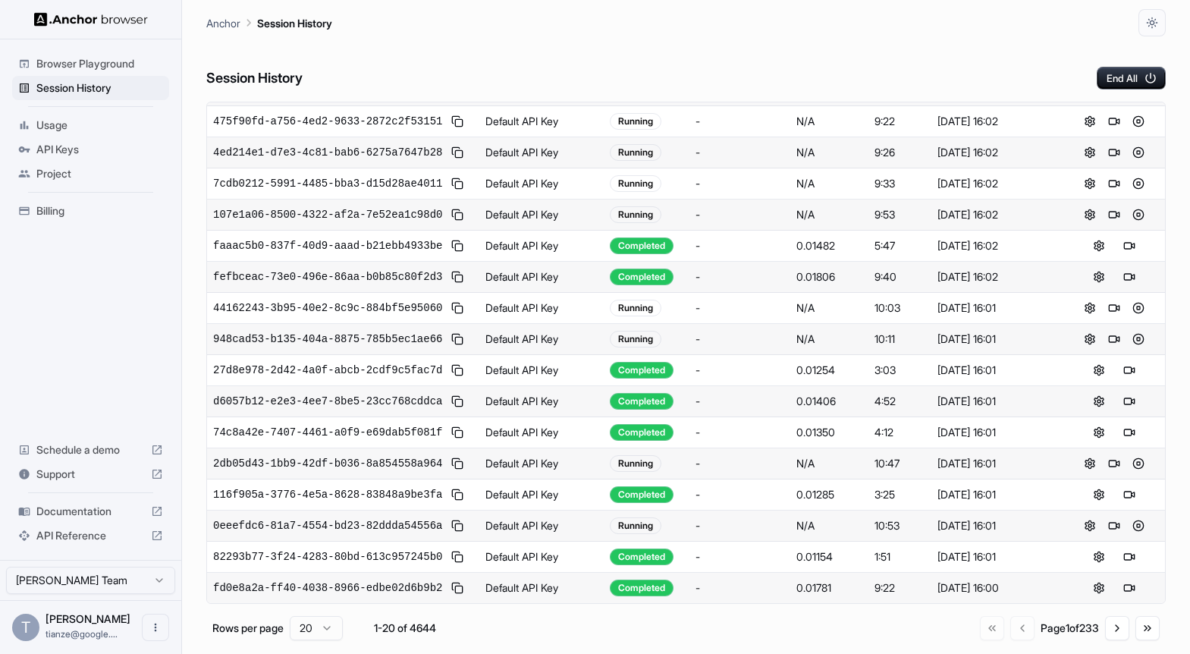
scroll to position [506, 0]
click at [1116, 516] on button at bounding box center [1114, 525] width 18 height 18
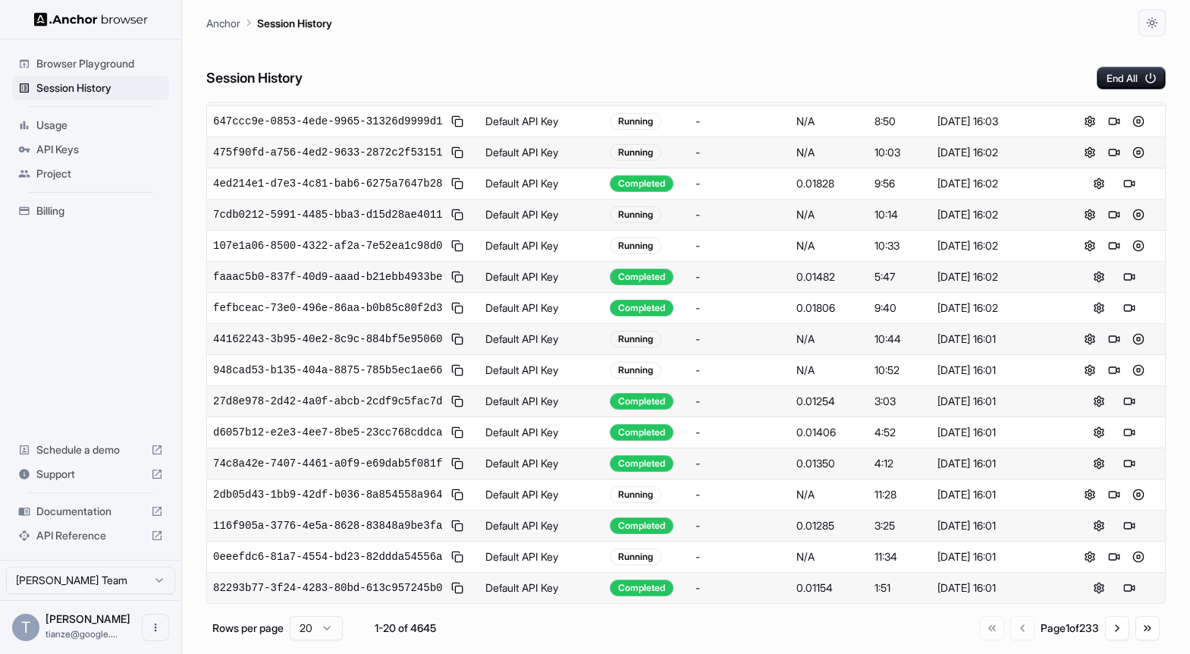
scroll to position [506, 0]
click at [1114, 640] on button "Go to next page" at bounding box center [1117, 628] width 24 height 24
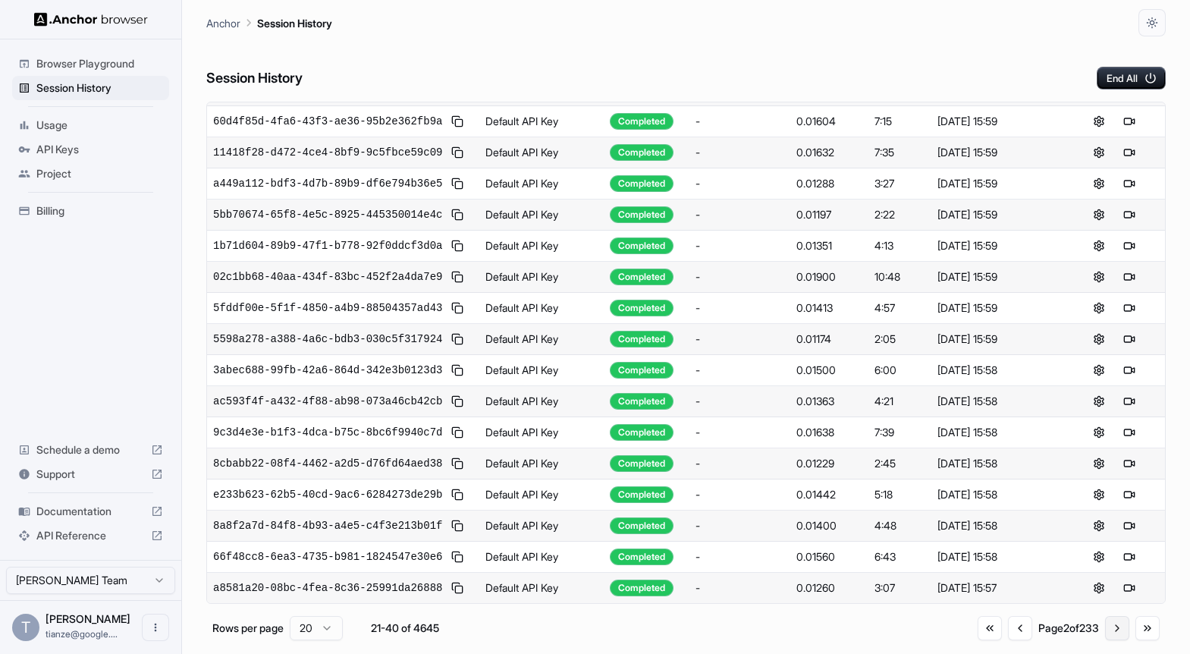
click at [1105, 640] on button "Go to next page" at bounding box center [1117, 628] width 24 height 24
click at [1112, 636] on button "Go to next page" at bounding box center [1117, 628] width 24 height 24
click at [1106, 640] on button "Go to next page" at bounding box center [1117, 628] width 24 height 24
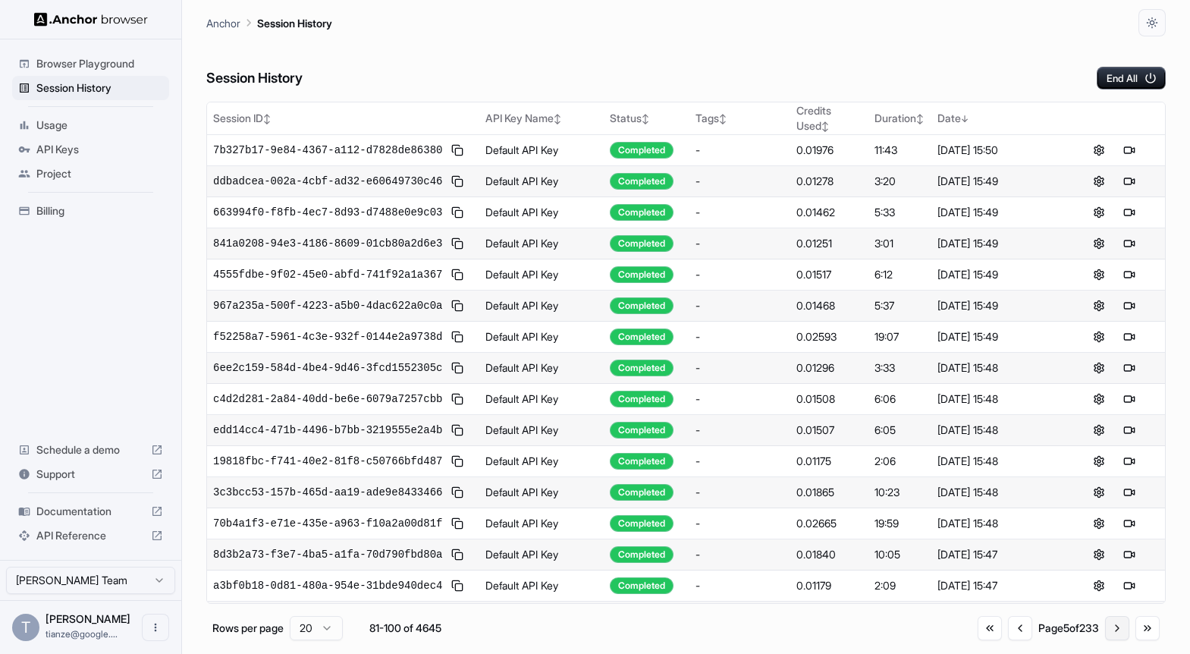
click at [1105, 637] on button "Go to next page" at bounding box center [1117, 628] width 24 height 24
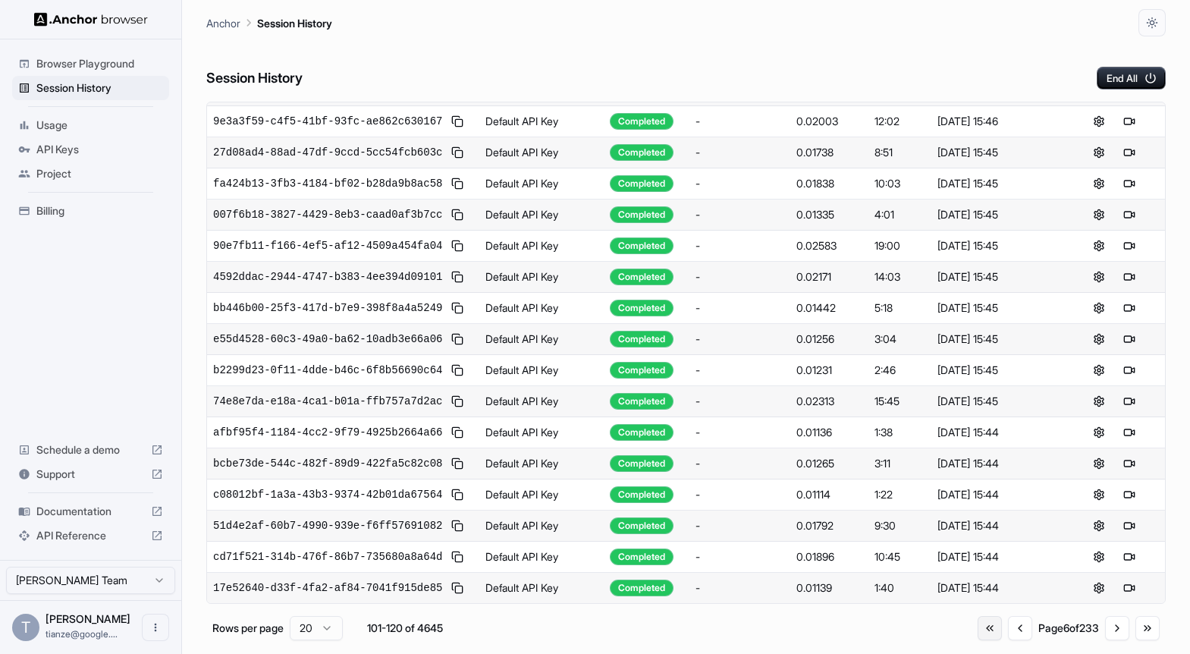
click at [978, 638] on button "Go to first page" at bounding box center [990, 628] width 24 height 24
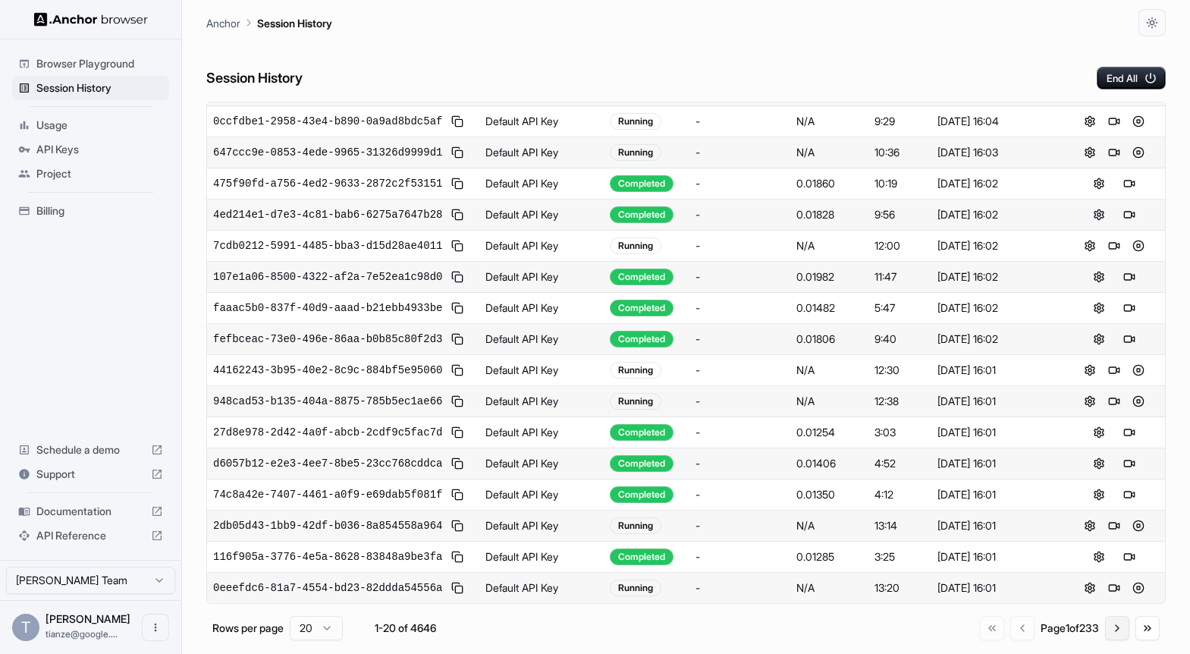
click at [1113, 640] on button "Go to next page" at bounding box center [1117, 628] width 24 height 24
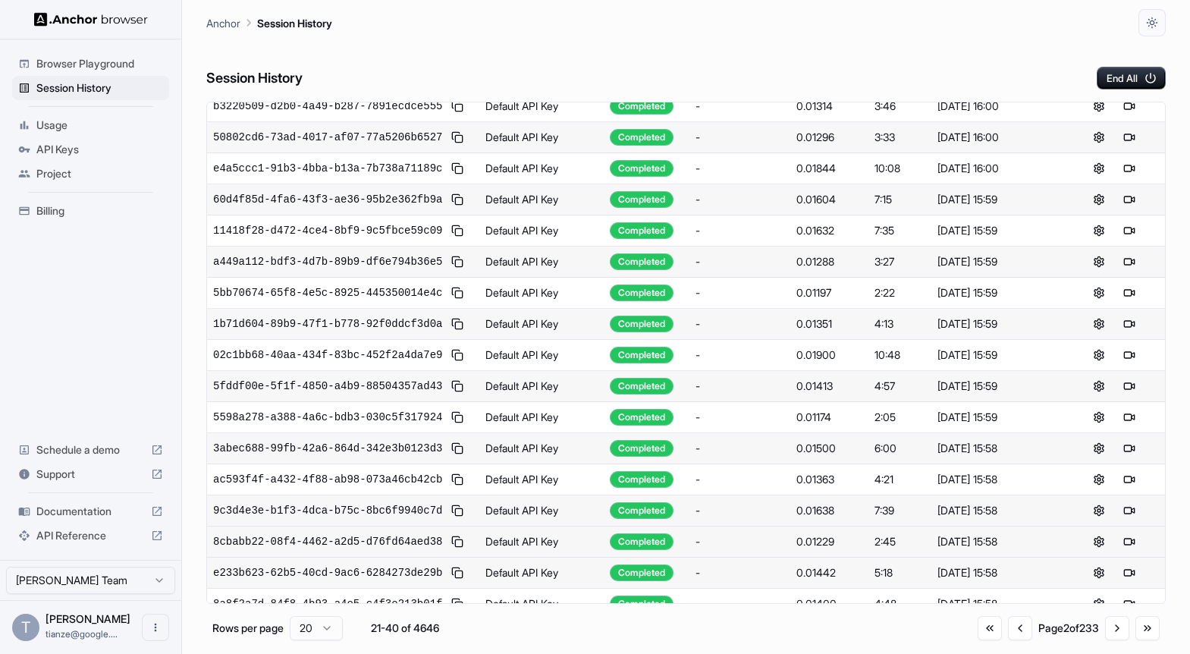
scroll to position [0, 0]
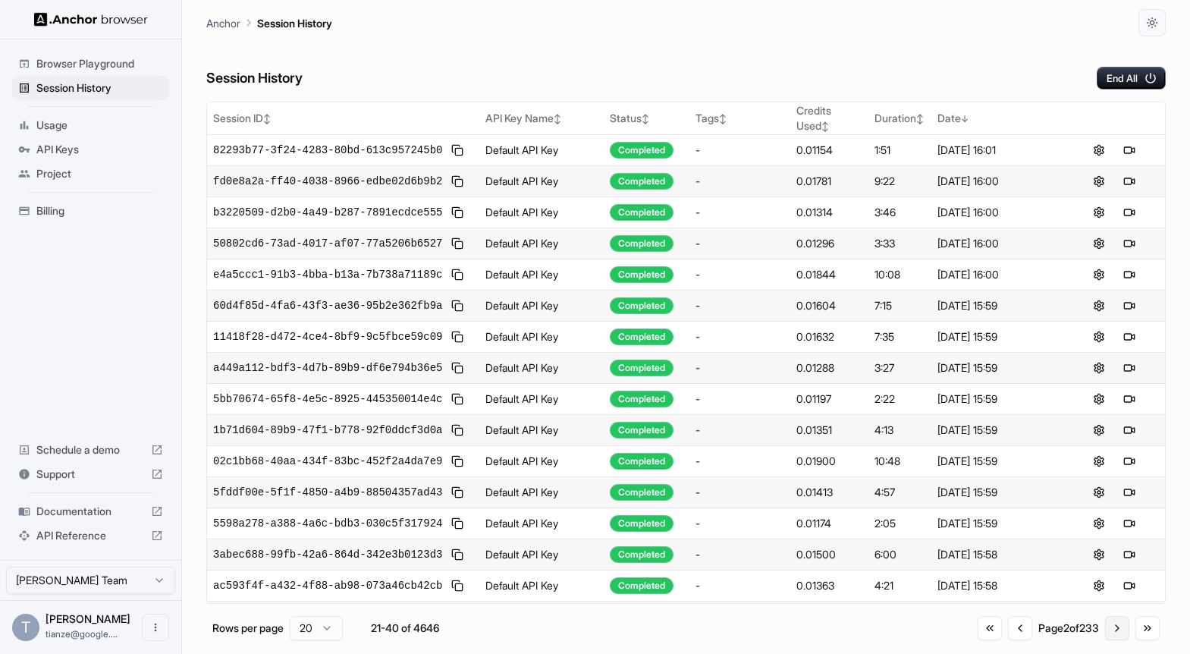
click at [1105, 634] on button "Go to next page" at bounding box center [1117, 628] width 24 height 24
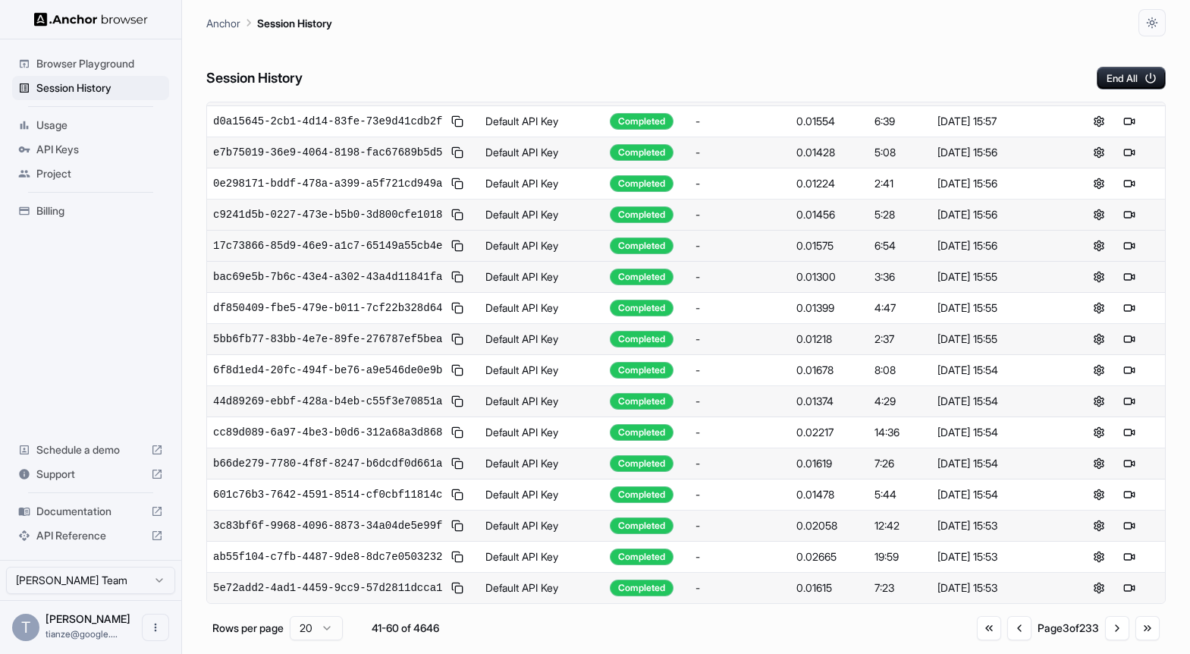
scroll to position [506, 0]
click at [1111, 640] on button "Go to next page" at bounding box center [1117, 628] width 24 height 24
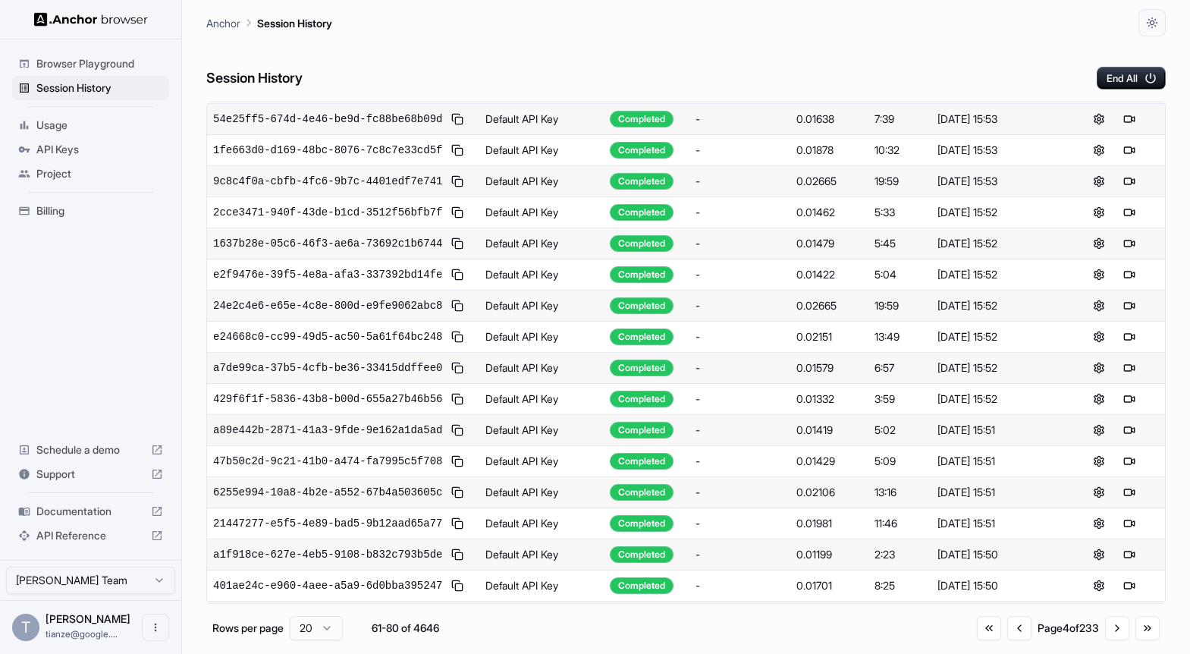
scroll to position [0, 0]
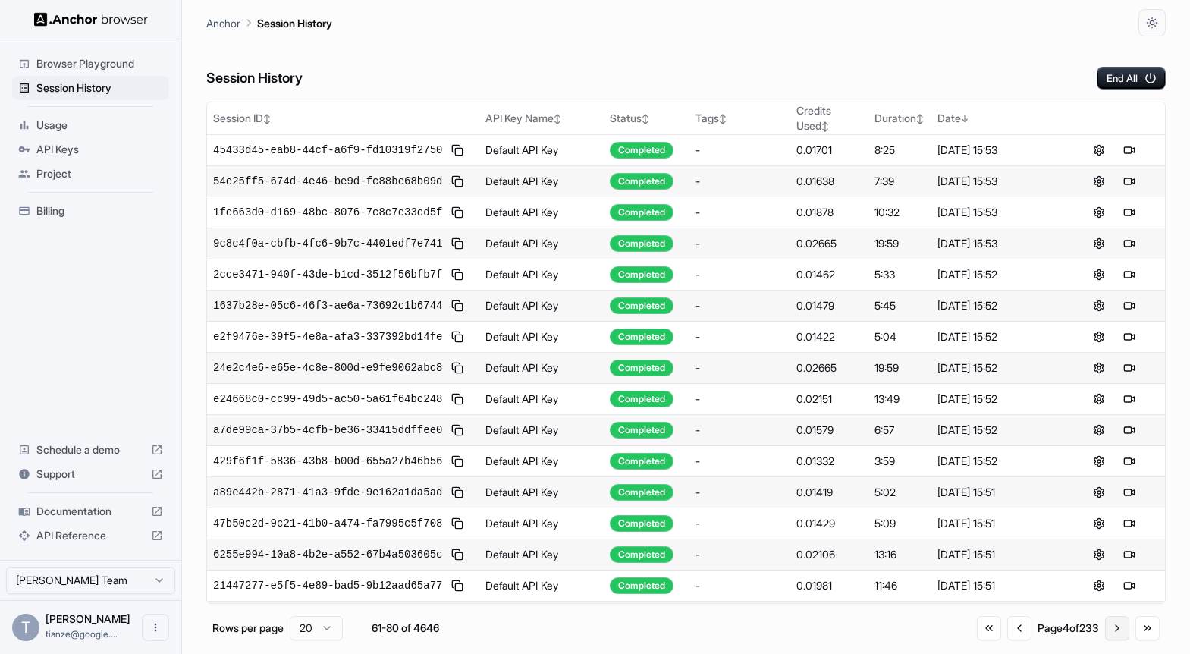
click at [1107, 631] on button "Go to next page" at bounding box center [1117, 628] width 24 height 24
click at [1107, 636] on button "Go to next page" at bounding box center [1117, 628] width 24 height 24
click at [1008, 640] on button "Go to previous page" at bounding box center [1020, 628] width 24 height 24
click at [1007, 640] on button "Go to previous page" at bounding box center [1019, 628] width 24 height 24
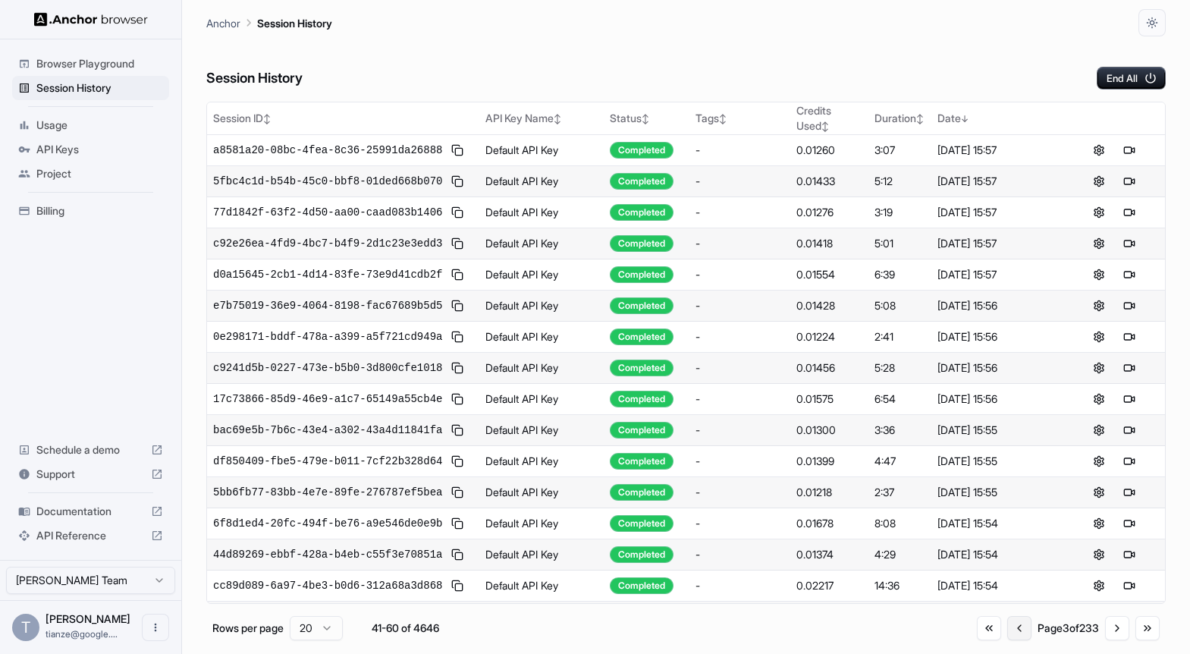
click at [1007, 640] on button "Go to previous page" at bounding box center [1019, 628] width 24 height 24
click at [1008, 639] on button "Go to previous page" at bounding box center [1020, 628] width 24 height 24
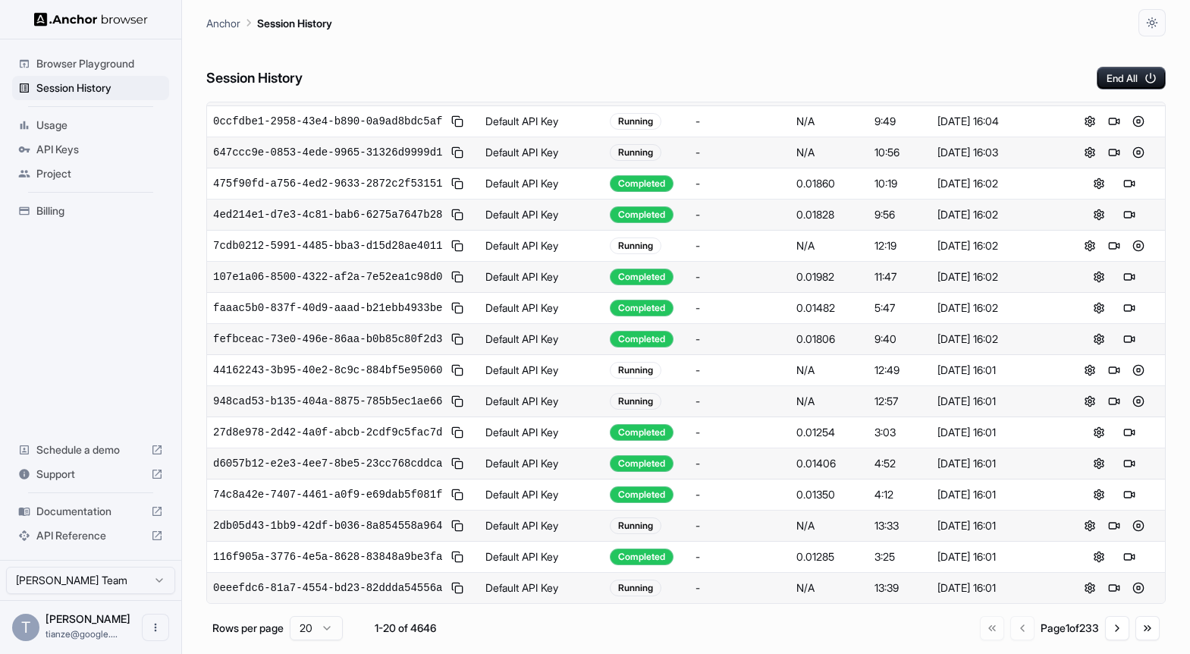
scroll to position [506, 0]
click at [1116, 627] on button "Go to next page" at bounding box center [1117, 628] width 24 height 24
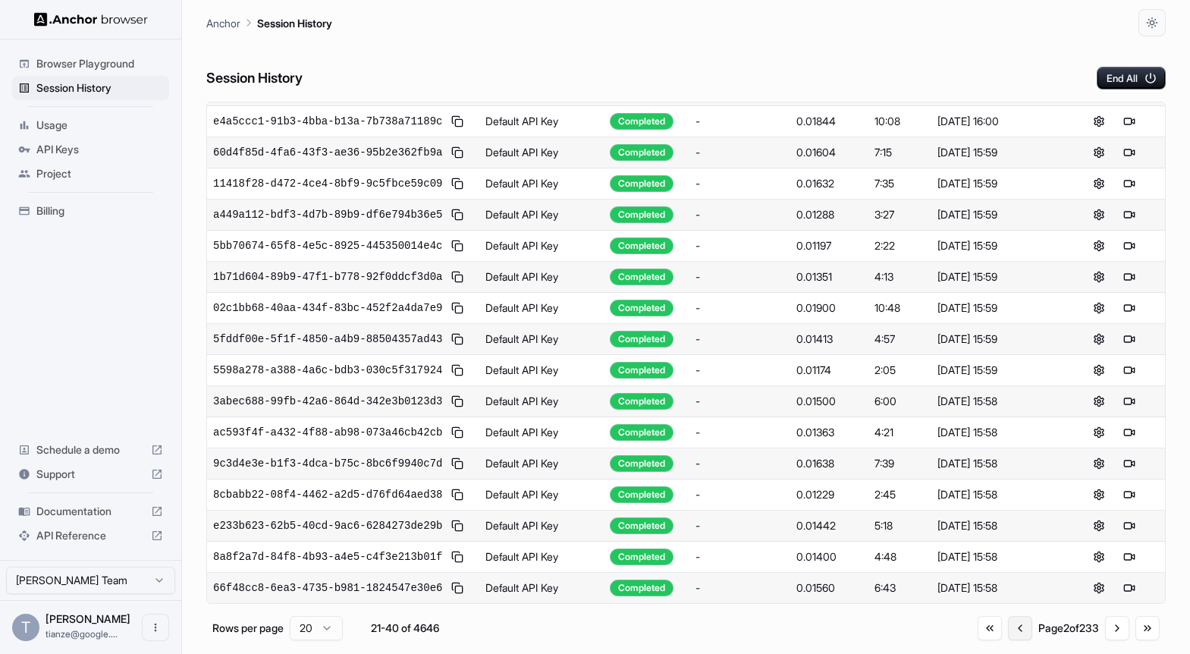
click at [1008, 639] on button "Go to previous page" at bounding box center [1020, 628] width 24 height 24
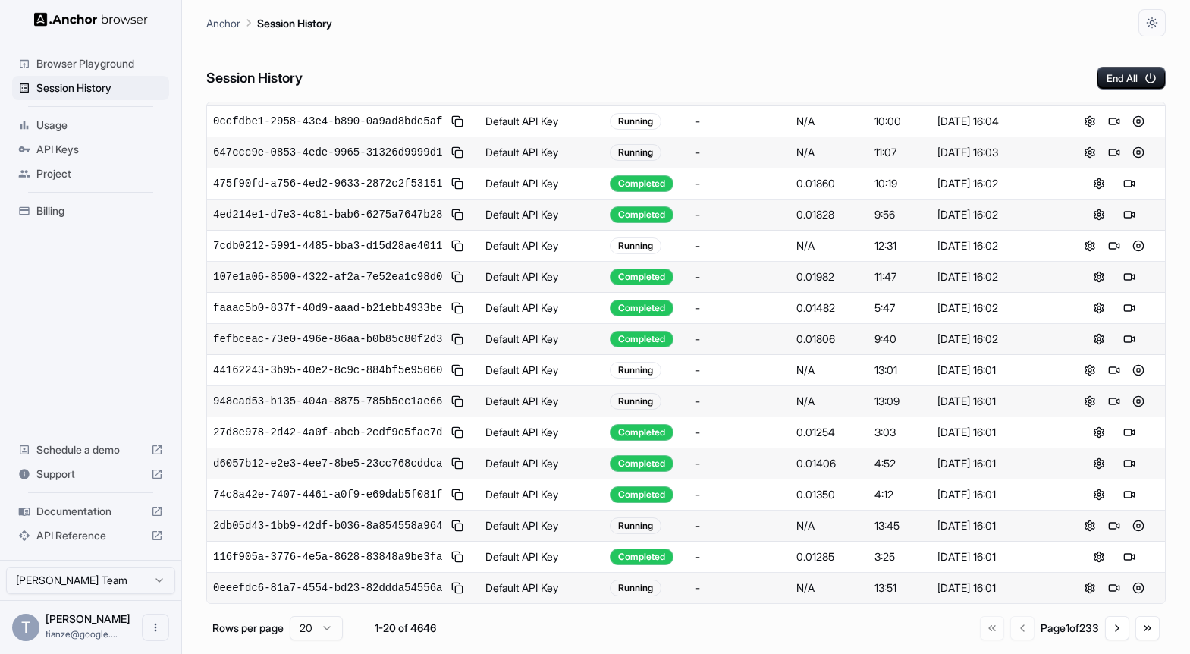
scroll to position [0, 0]
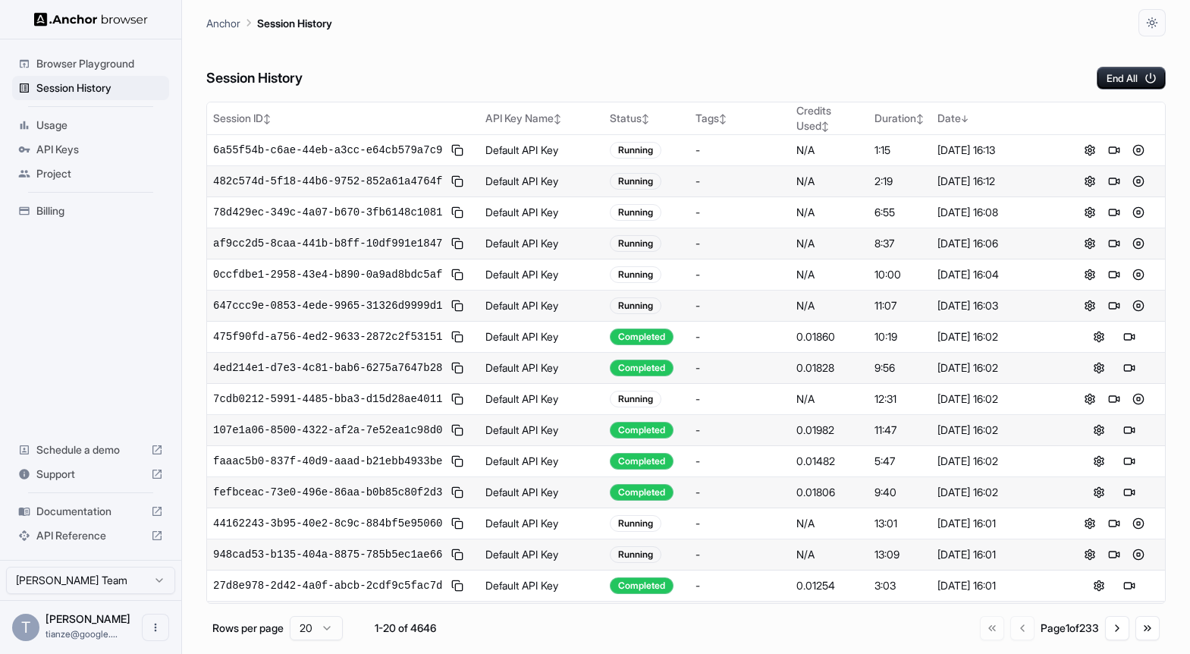
click at [55, 218] on span "Billing" at bounding box center [99, 210] width 127 height 15
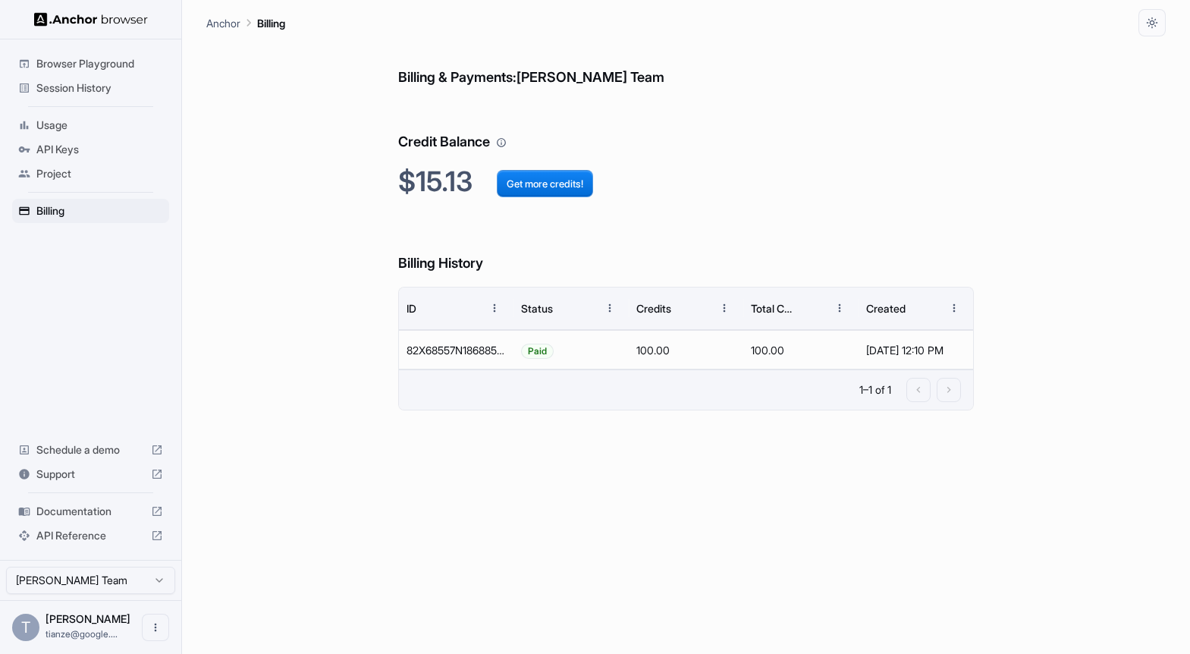
click at [77, 99] on div "Session History" at bounding box center [90, 88] width 157 height 24
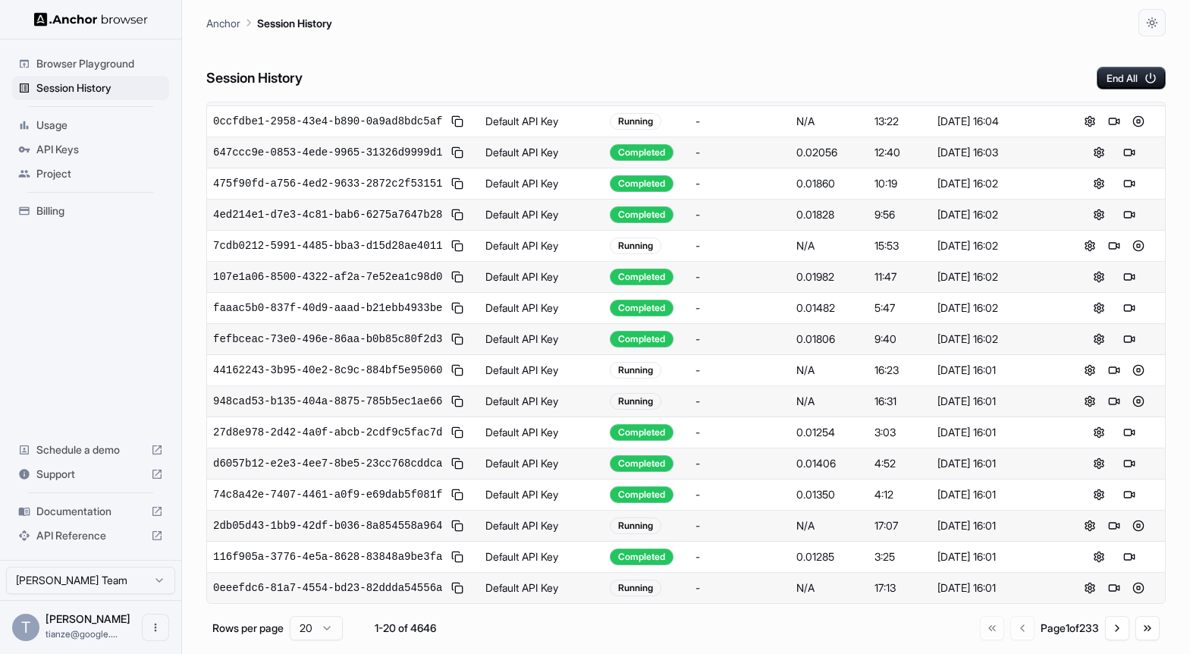
scroll to position [506, 0]
click at [1116, 639] on button "Go to next page" at bounding box center [1117, 628] width 24 height 24
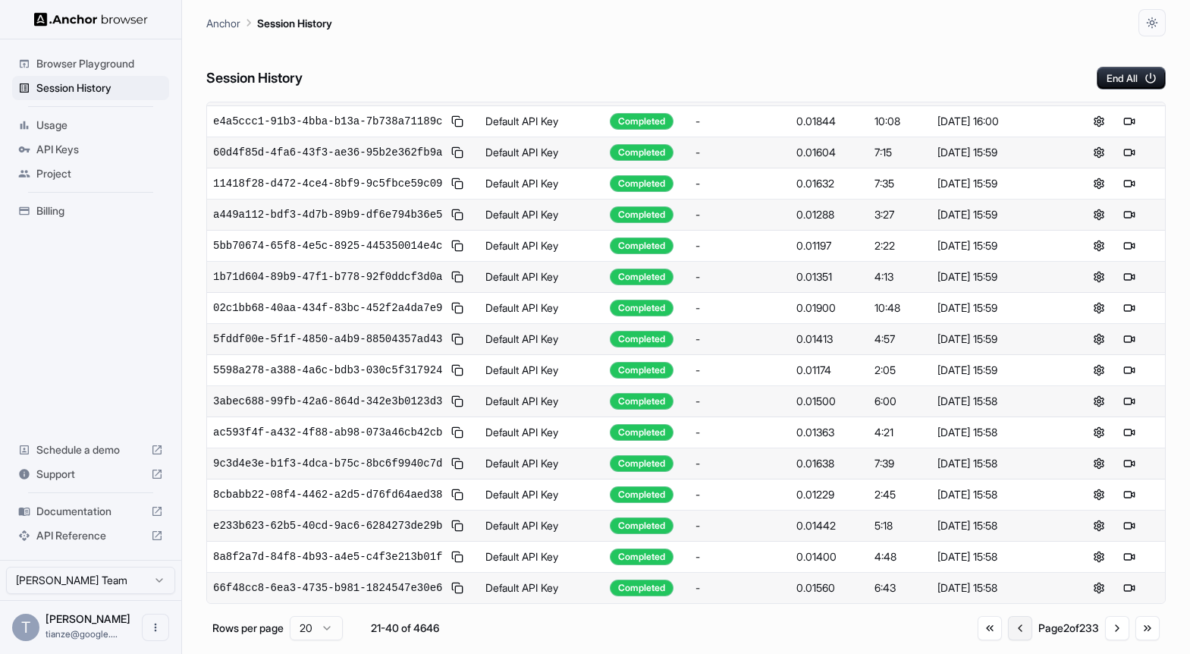
click at [1008, 640] on button "Go to previous page" at bounding box center [1020, 628] width 24 height 24
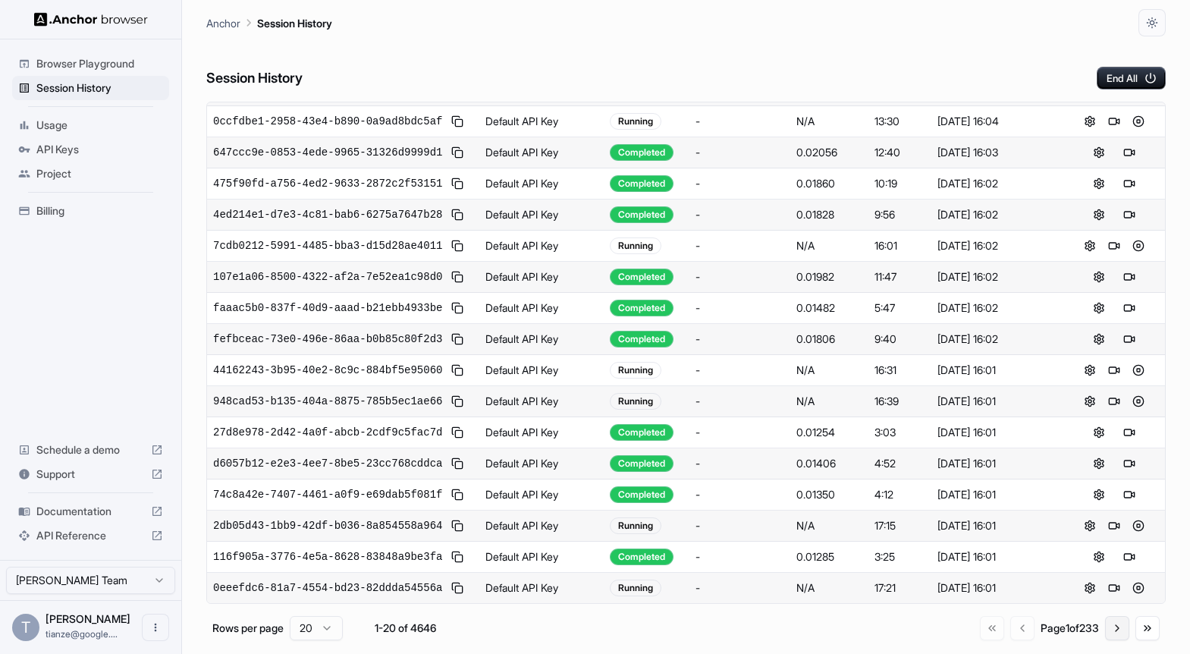
click at [1109, 635] on button "Go to next page" at bounding box center [1117, 628] width 24 height 24
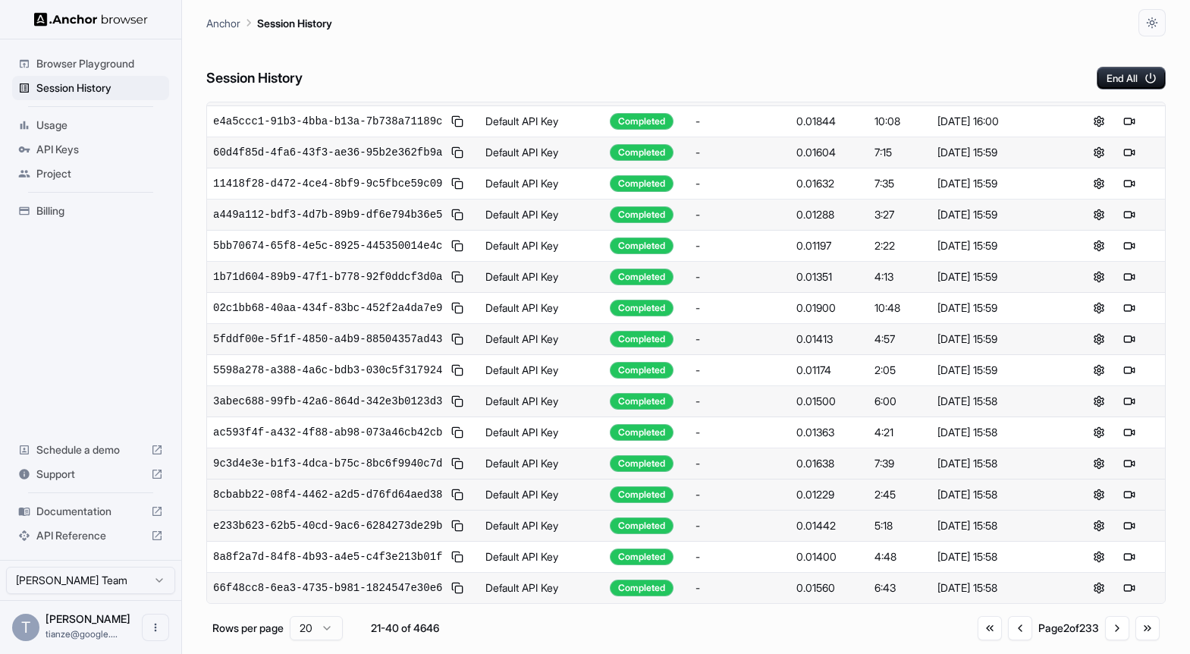
scroll to position [0, 0]
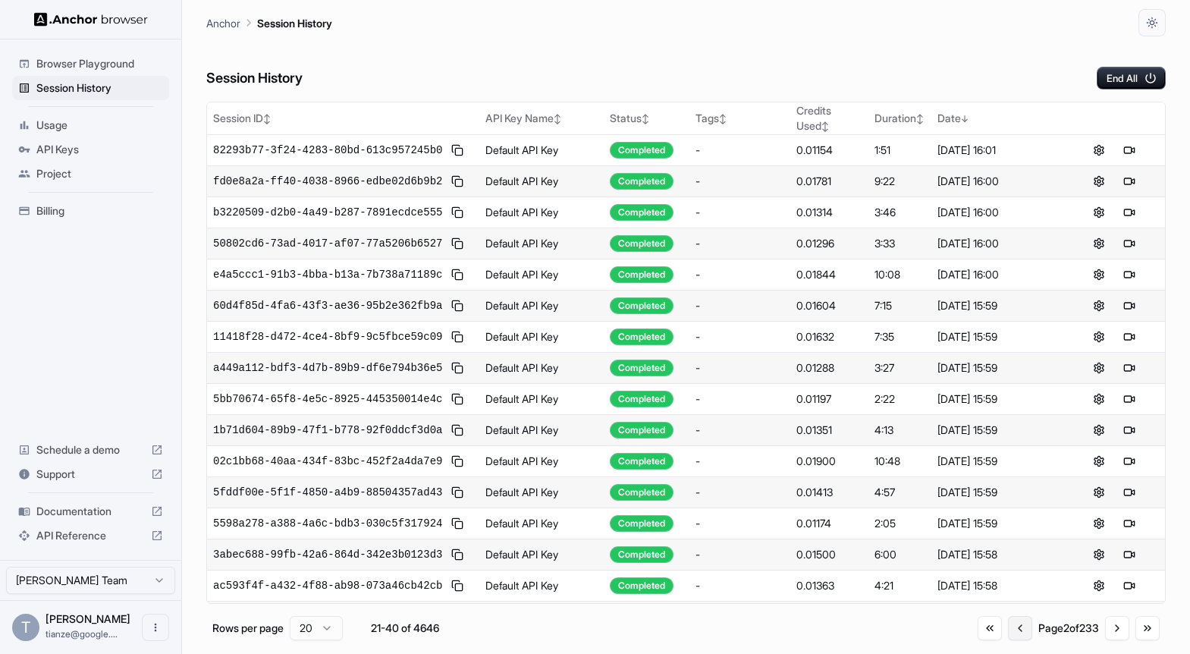
click at [1008, 640] on button "Go to previous page" at bounding box center [1020, 628] width 24 height 24
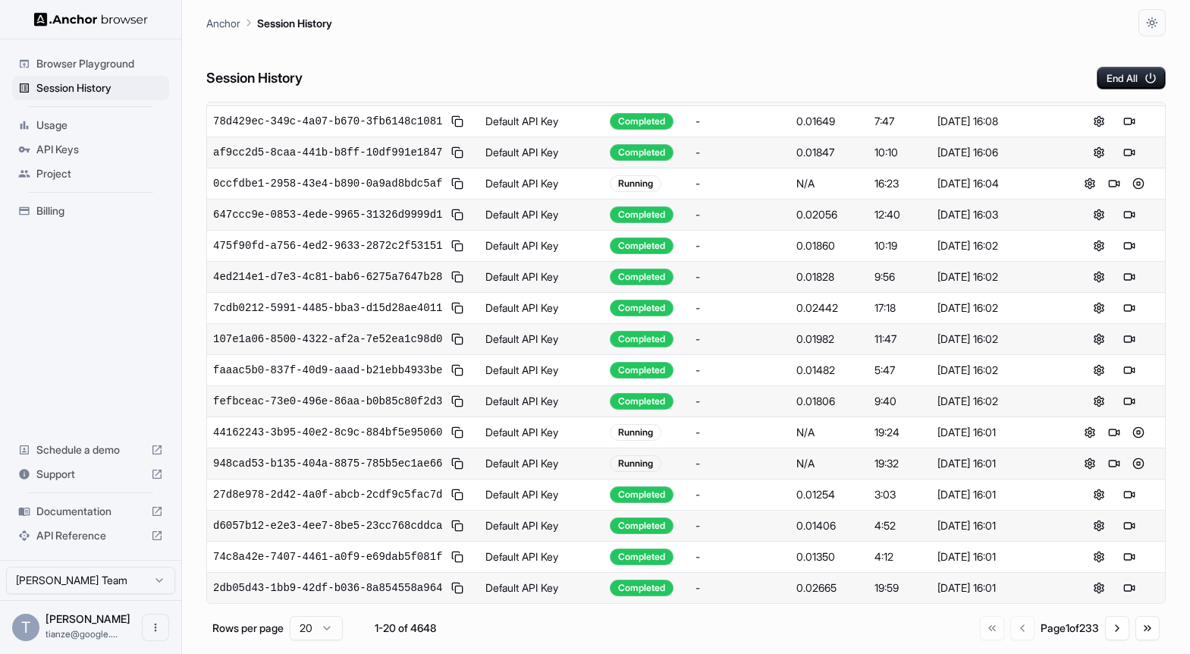
scroll to position [506, 0]
click at [1107, 629] on button "Go to next page" at bounding box center [1117, 628] width 24 height 24
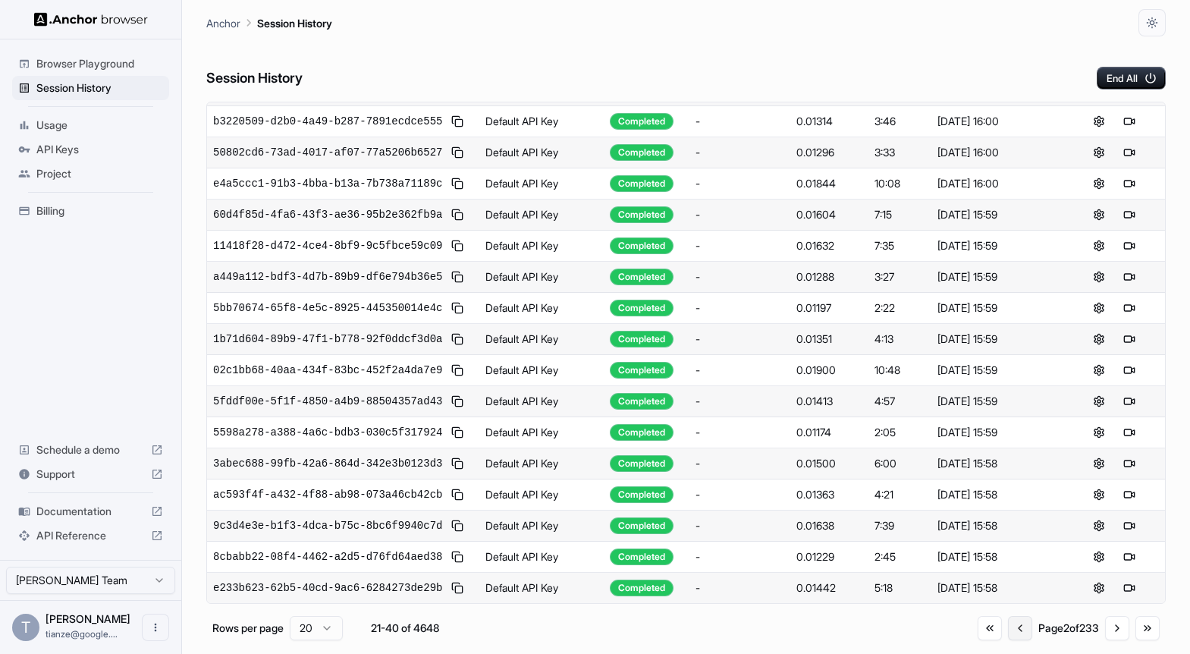
click at [1008, 640] on button "Go to previous page" at bounding box center [1020, 628] width 24 height 24
click at [1105, 630] on button "Go to next page" at bounding box center [1117, 628] width 24 height 24
click at [1008, 640] on button "Go to previous page" at bounding box center [1020, 628] width 24 height 24
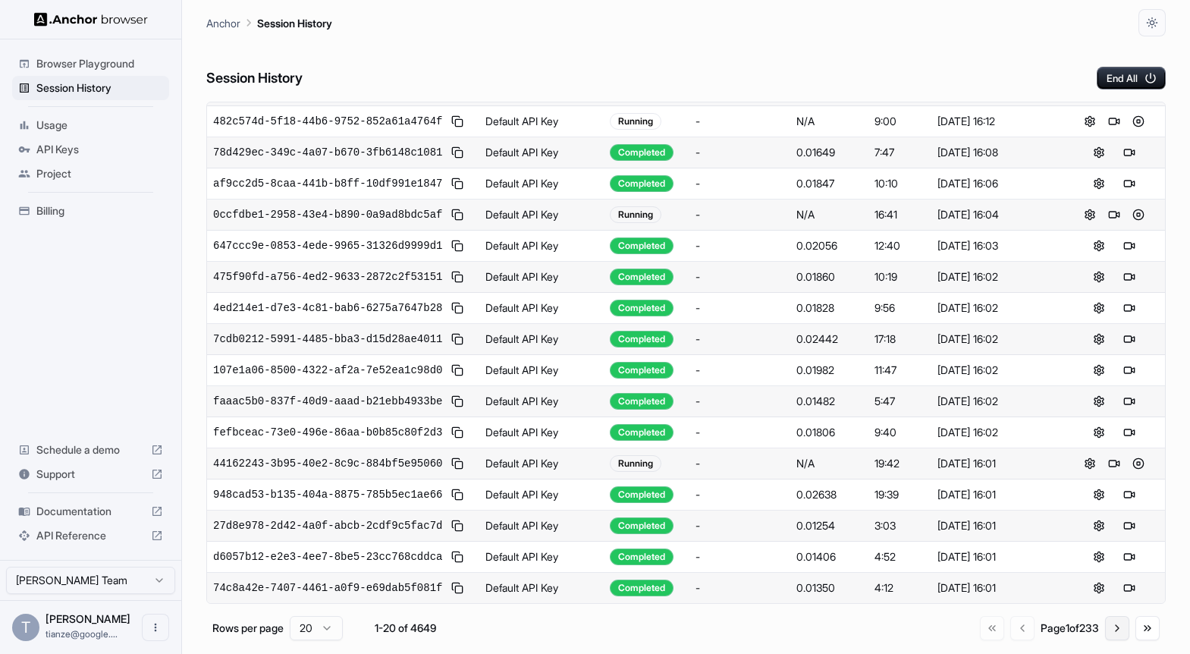
click at [1115, 640] on button "Go to next page" at bounding box center [1117, 628] width 24 height 24
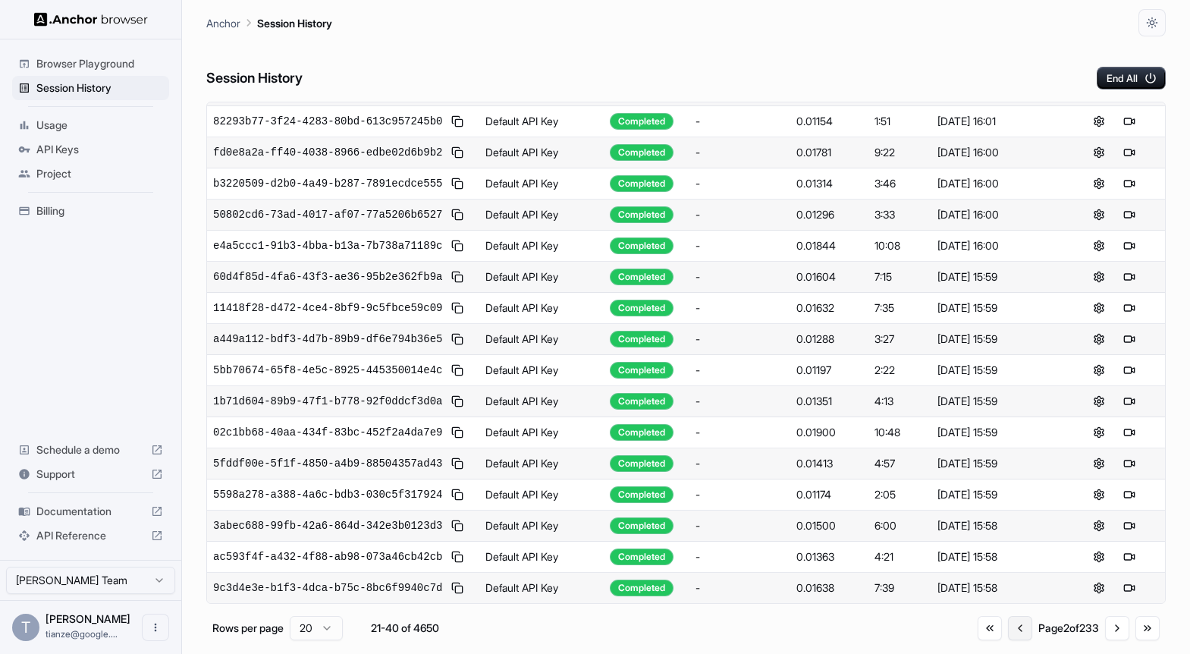
click at [1008, 640] on button "Go to previous page" at bounding box center [1020, 628] width 24 height 24
click at [1107, 640] on button "Go to next page" at bounding box center [1117, 628] width 24 height 24
click at [1108, 639] on button "Go to next page" at bounding box center [1117, 628] width 24 height 24
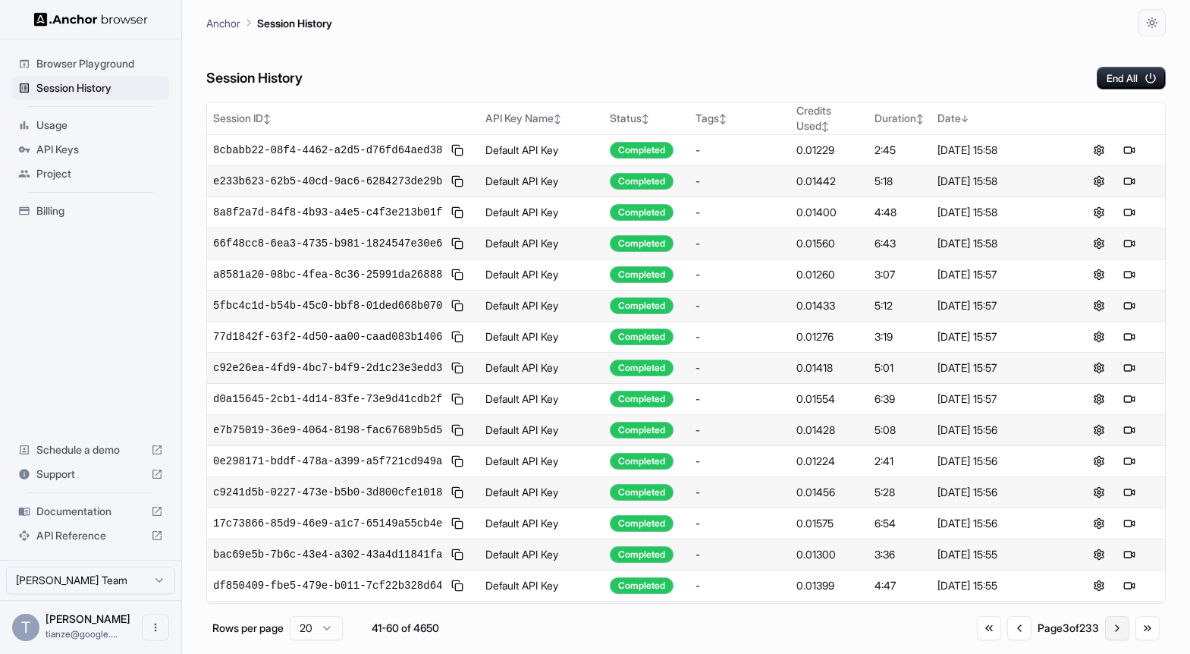
click at [1112, 628] on button "Go to next page" at bounding box center [1117, 628] width 24 height 24
click at [977, 640] on button "Go to first page" at bounding box center [989, 628] width 24 height 24
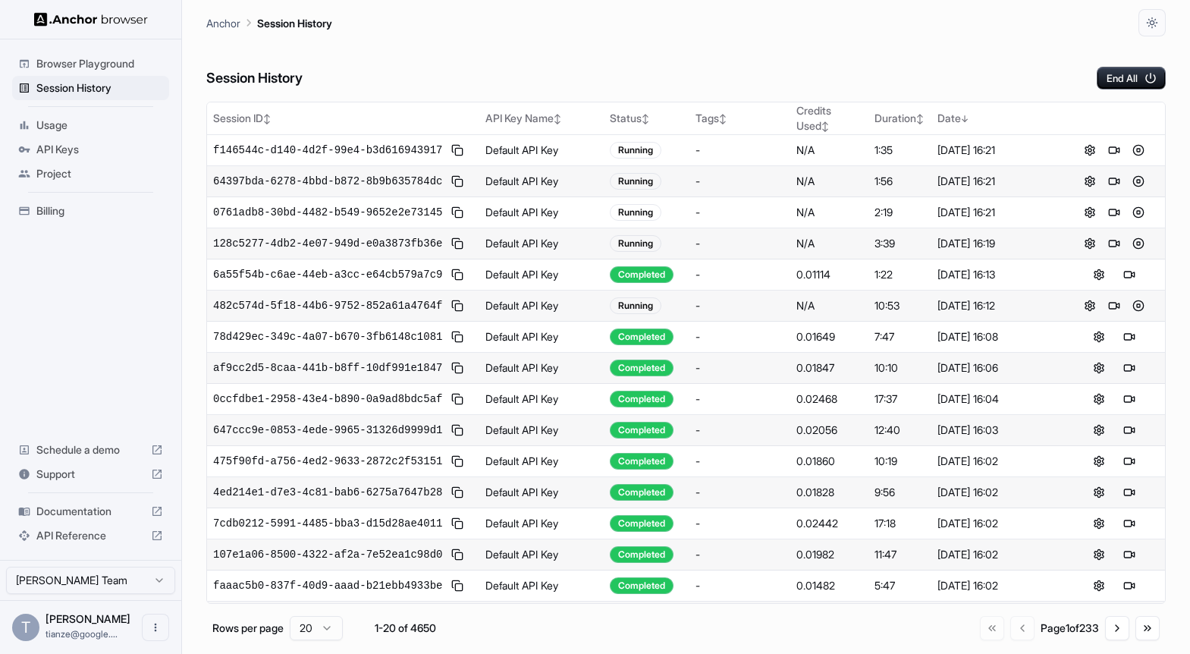
drag, startPoint x: 1114, startPoint y: 636, endPoint x: 1091, endPoint y: 636, distance: 22.8
click at [1114, 636] on button "Go to next page" at bounding box center [1117, 628] width 24 height 24
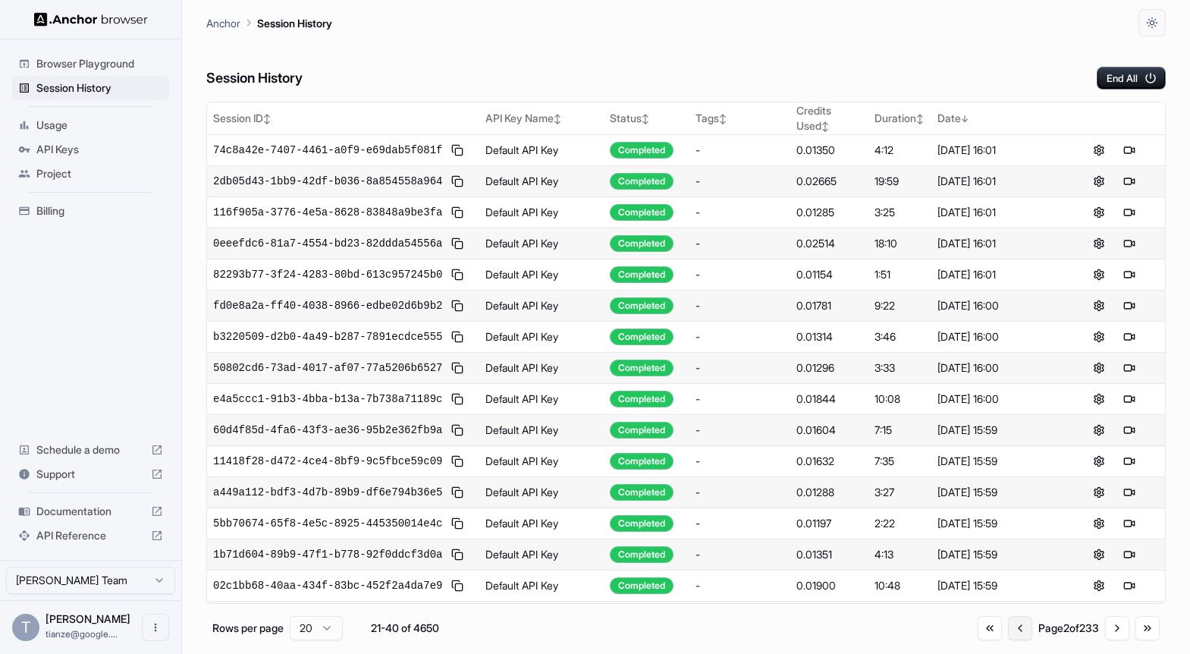
click at [1008, 638] on button "Go to previous page" at bounding box center [1020, 628] width 24 height 24
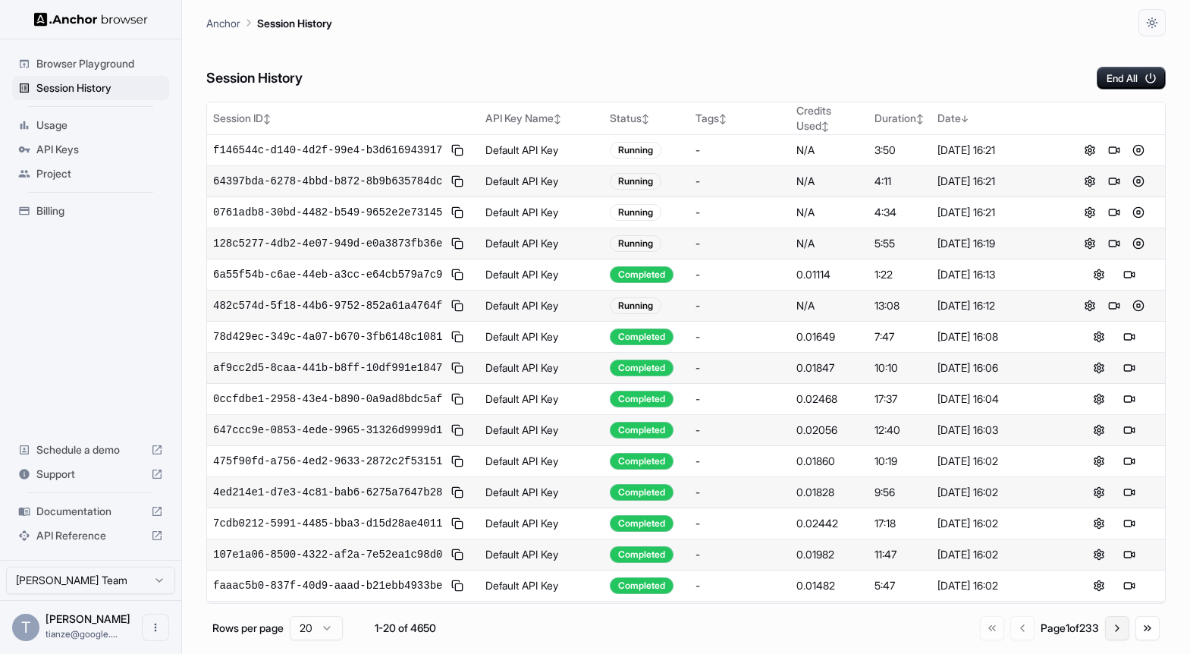
click at [1108, 640] on button "Go to next page" at bounding box center [1117, 628] width 24 height 24
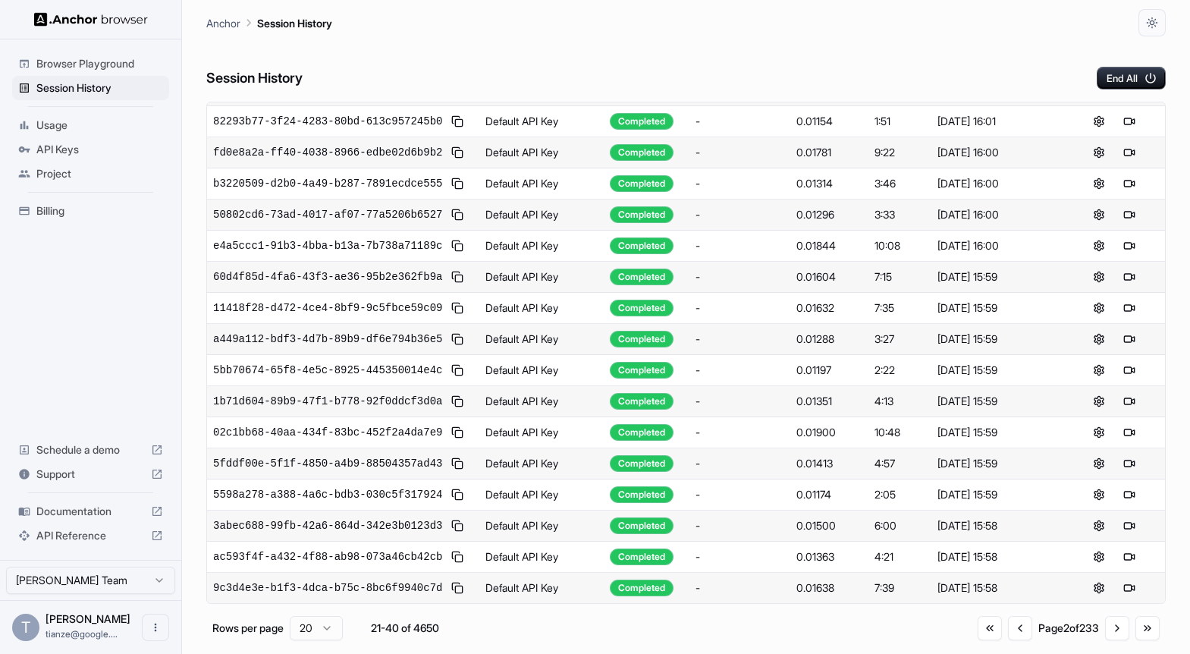
scroll to position [506, 0]
click at [1108, 640] on button "Go to next page" at bounding box center [1117, 628] width 24 height 24
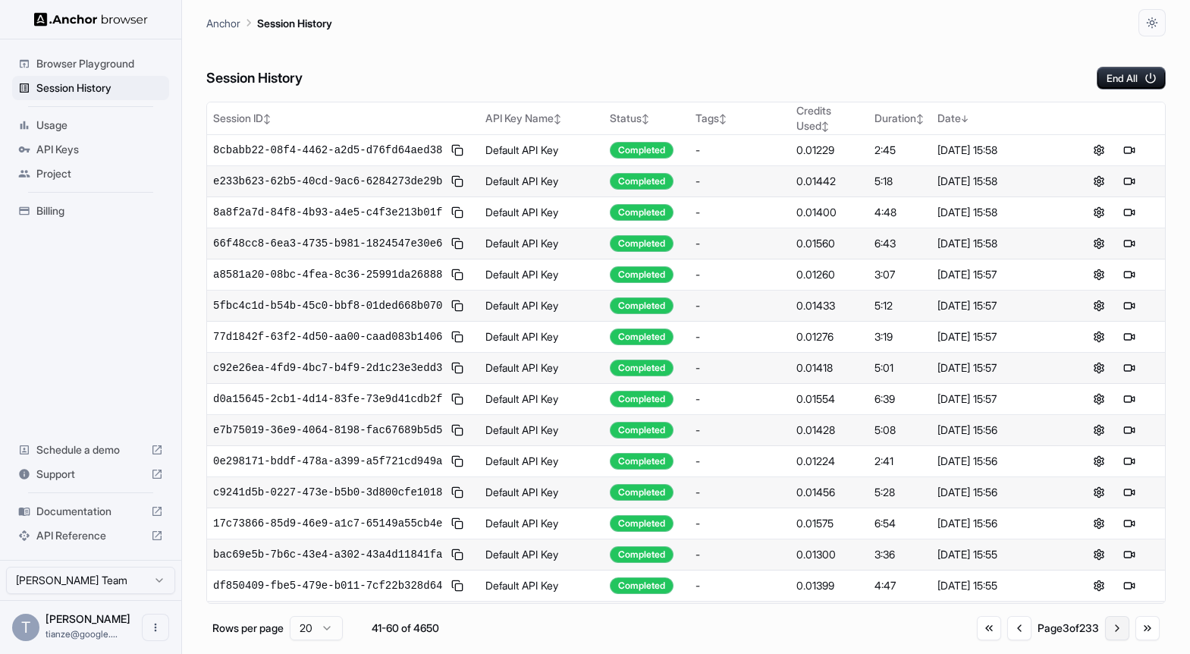
click at [1119, 640] on button "Go to next page" at bounding box center [1117, 628] width 24 height 24
click at [977, 633] on button "Go to first page" at bounding box center [989, 628] width 24 height 24
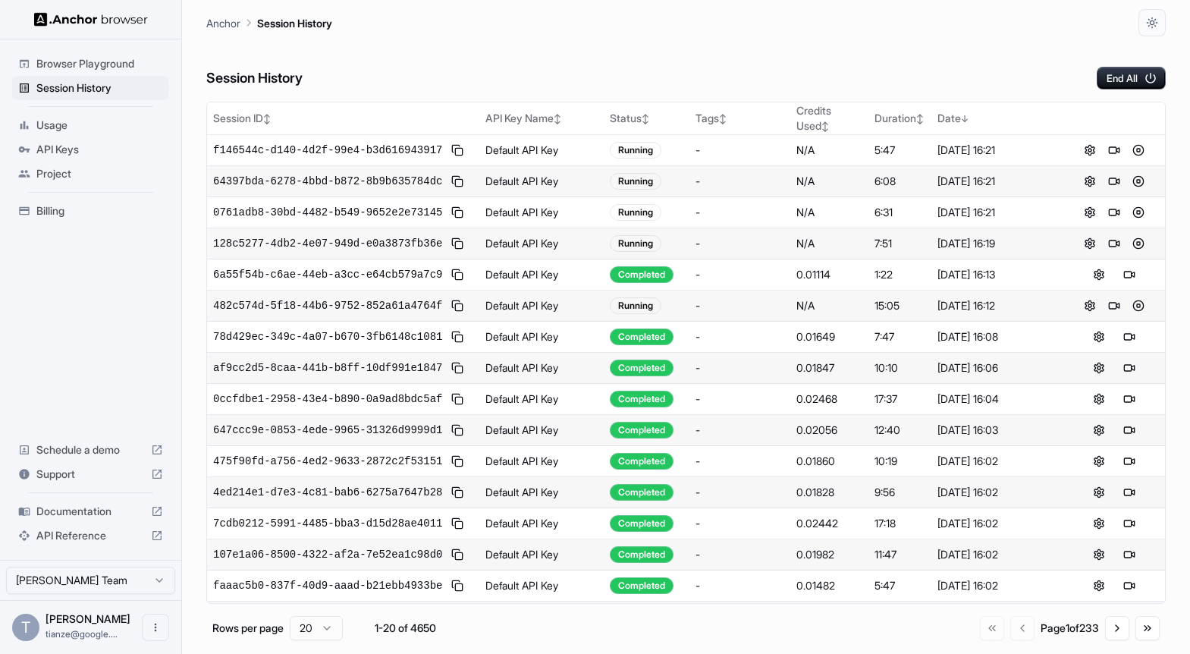
click at [807, 55] on div "Session History End All" at bounding box center [685, 62] width 959 height 53
